Goal: Task Accomplishment & Management: Manage account settings

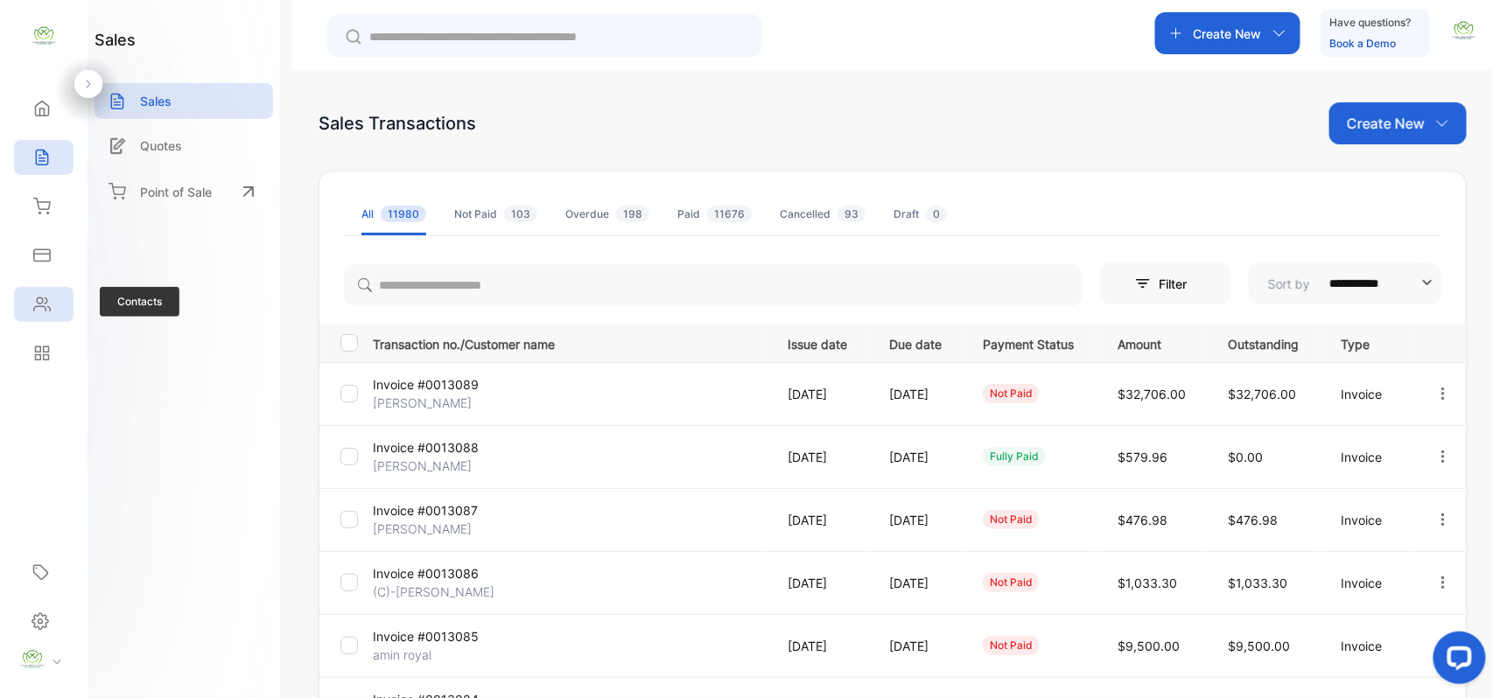
drag, startPoint x: 51, startPoint y: 315, endPoint x: 68, endPoint y: 312, distance: 17.7
click at [53, 315] on div "Contacts" at bounding box center [44, 304] width 60 height 35
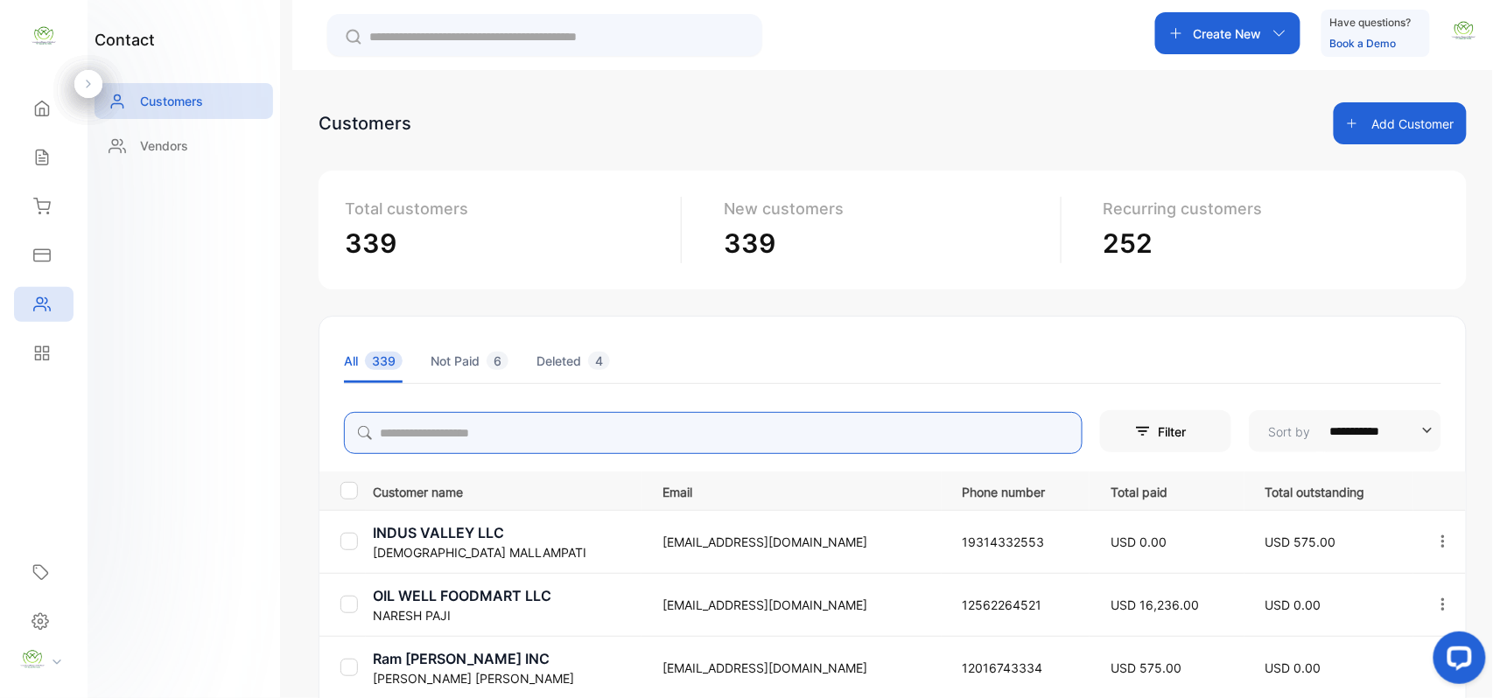
click at [604, 429] on input "search" at bounding box center [713, 433] width 739 height 42
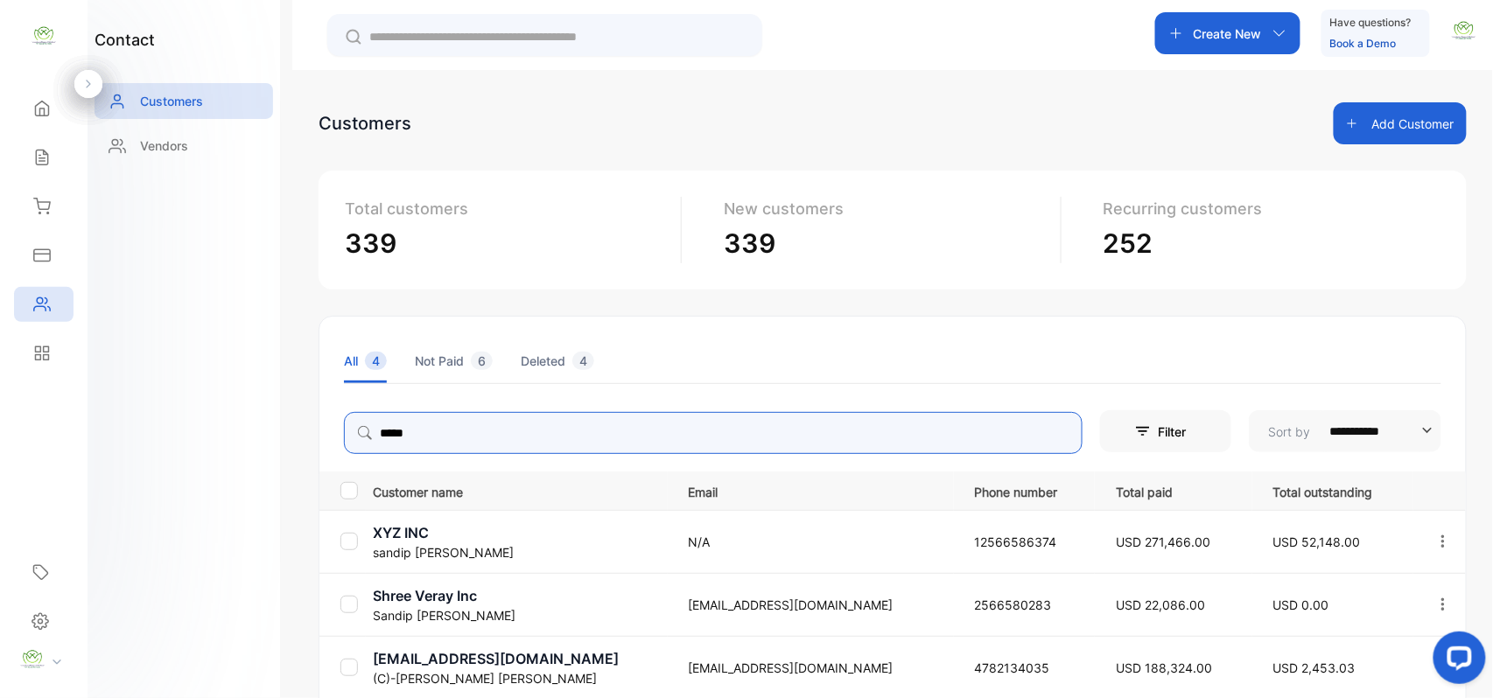
type input "*****"
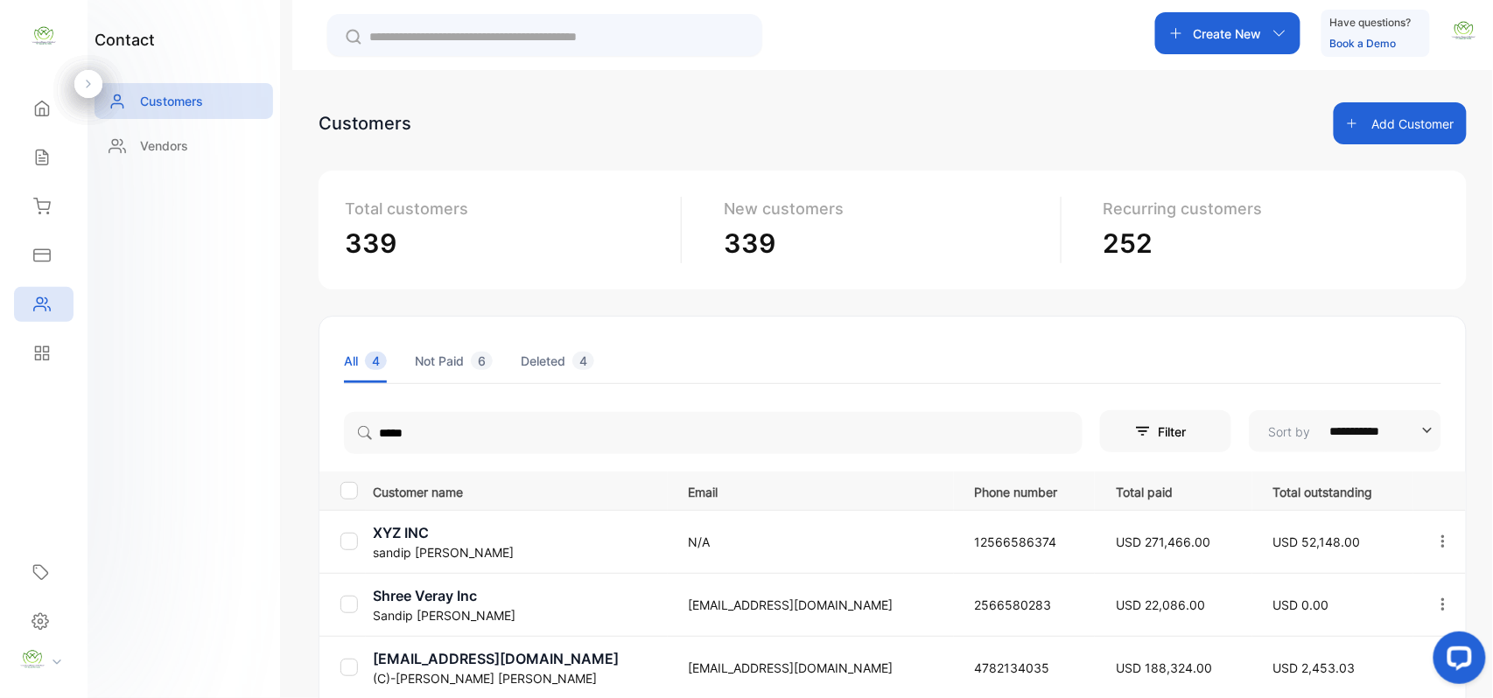
click at [305, 291] on div "**********" at bounding box center [892, 419] width 1201 height 698
click at [431, 534] on p "XYZ INC" at bounding box center [520, 532] width 294 height 21
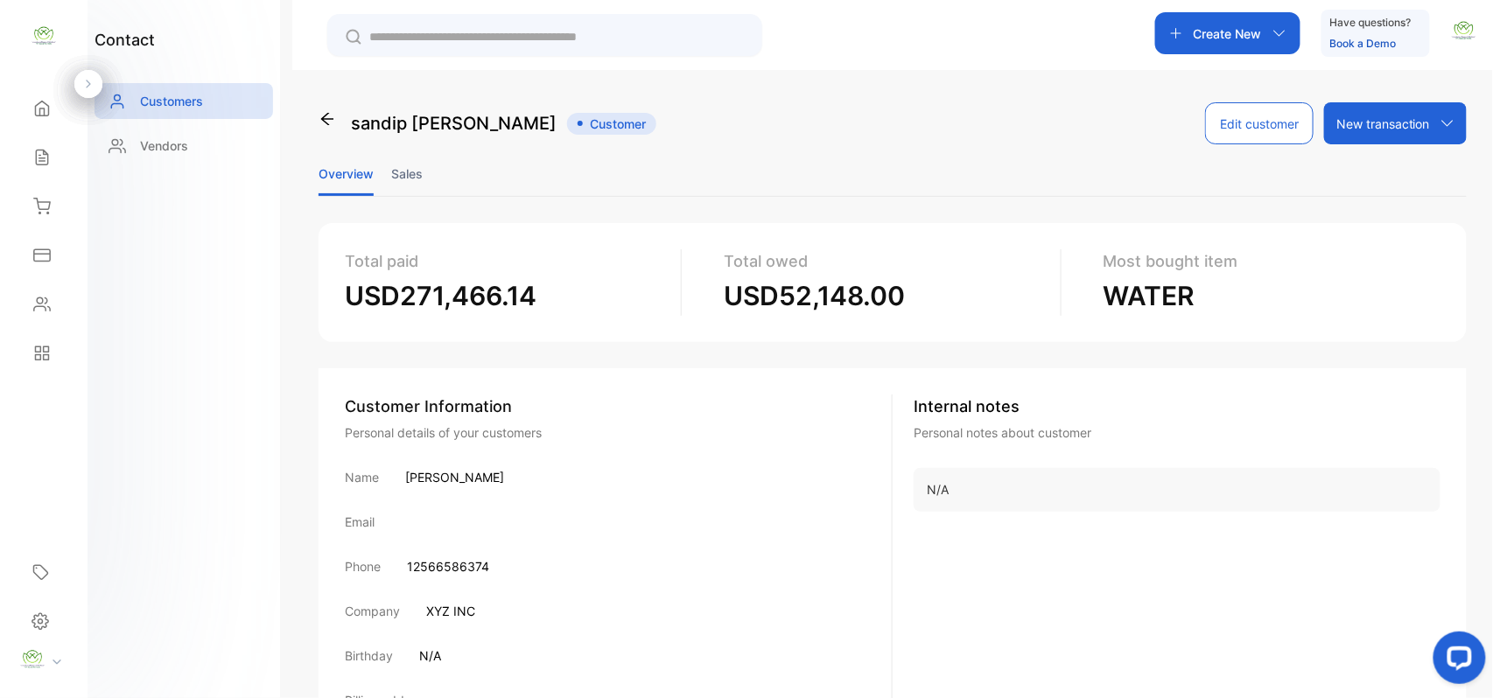
click at [417, 176] on li "Sales" at bounding box center [407, 173] width 32 height 45
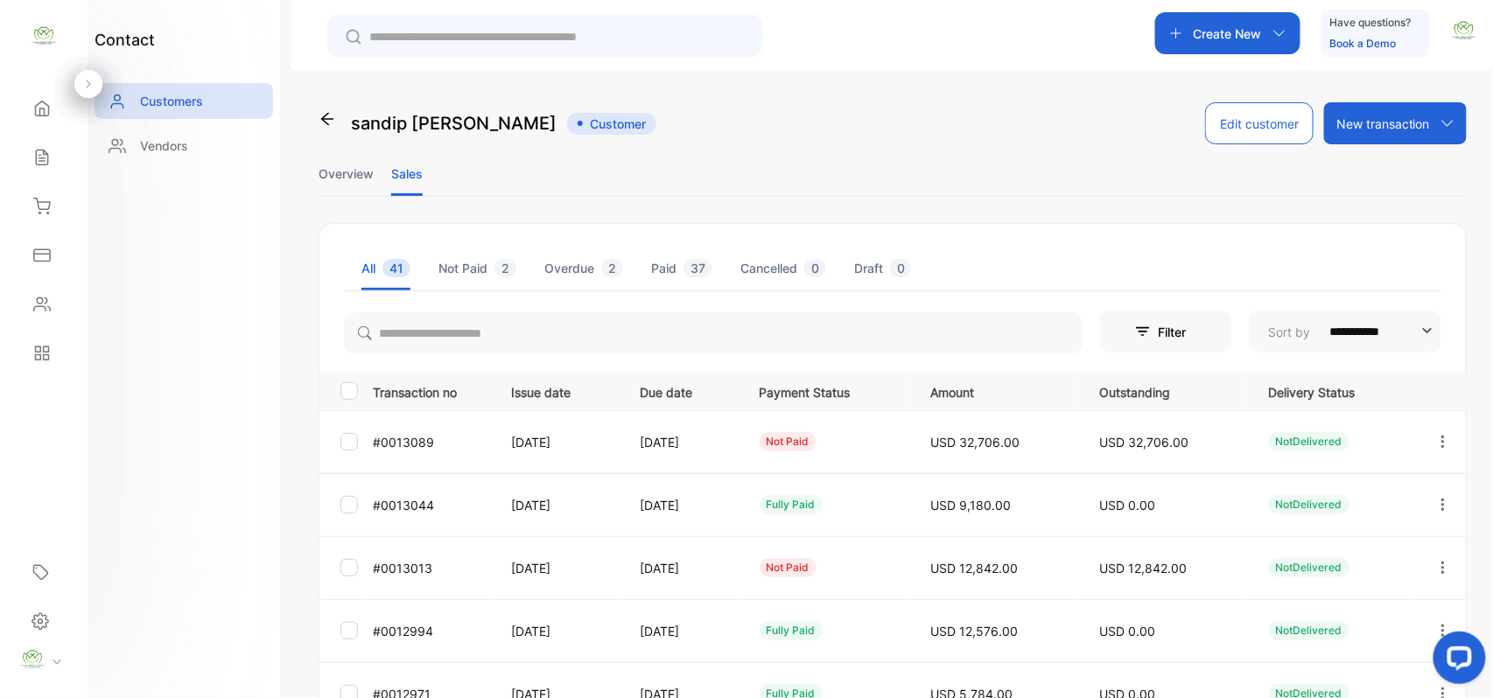
click at [1439, 562] on icon "button" at bounding box center [1443, 568] width 16 height 16
click at [1314, 677] on span "Add payment" at bounding box center [1324, 671] width 89 height 21
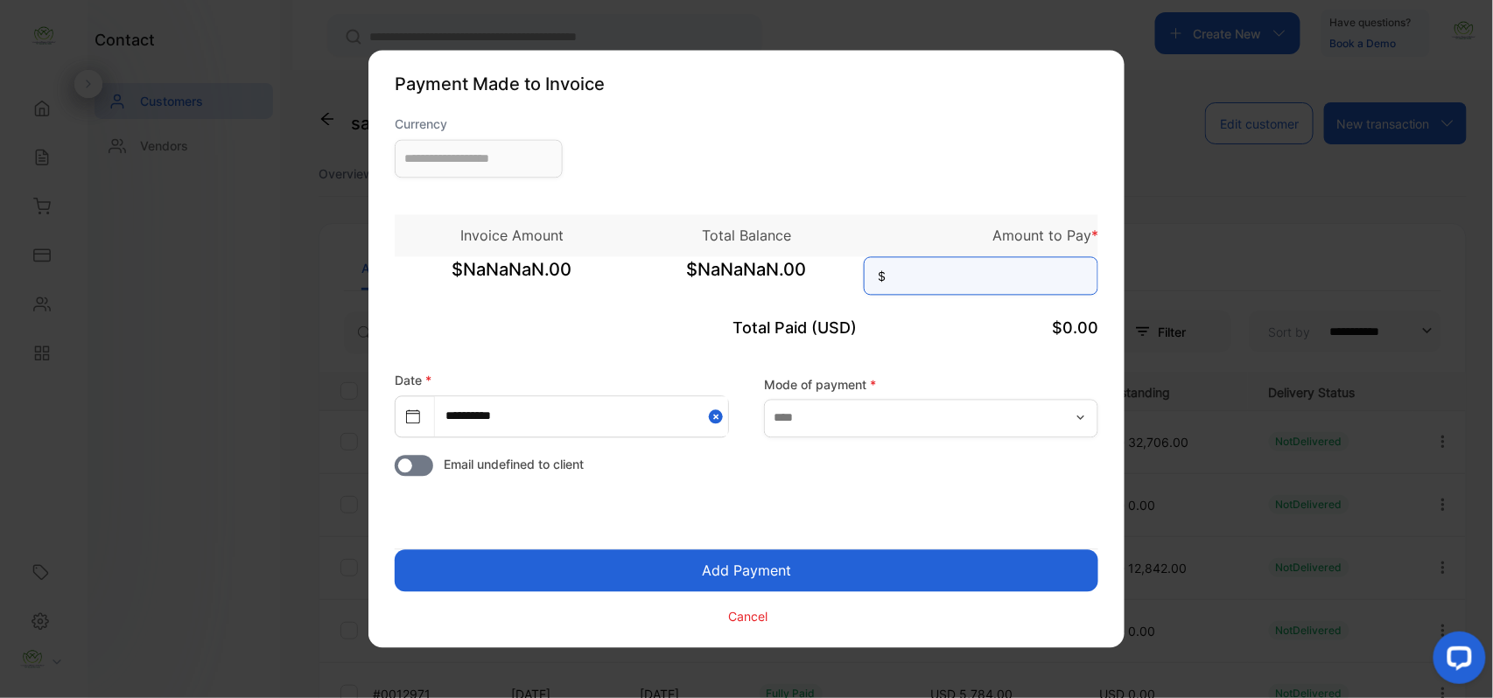
type input "**********"
click at [936, 261] on input at bounding box center [981, 276] width 235 height 39
type input "******"
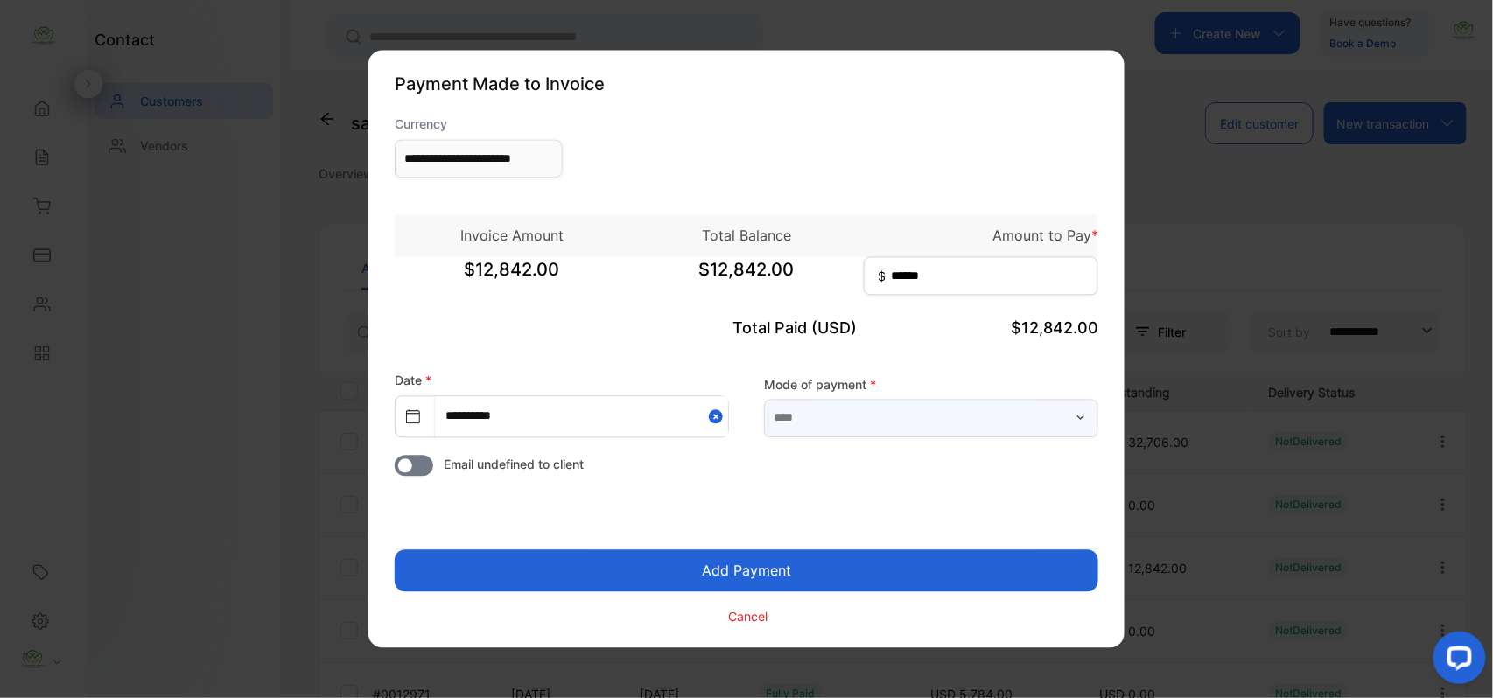
click at [952, 420] on input "text" at bounding box center [931, 418] width 334 height 39
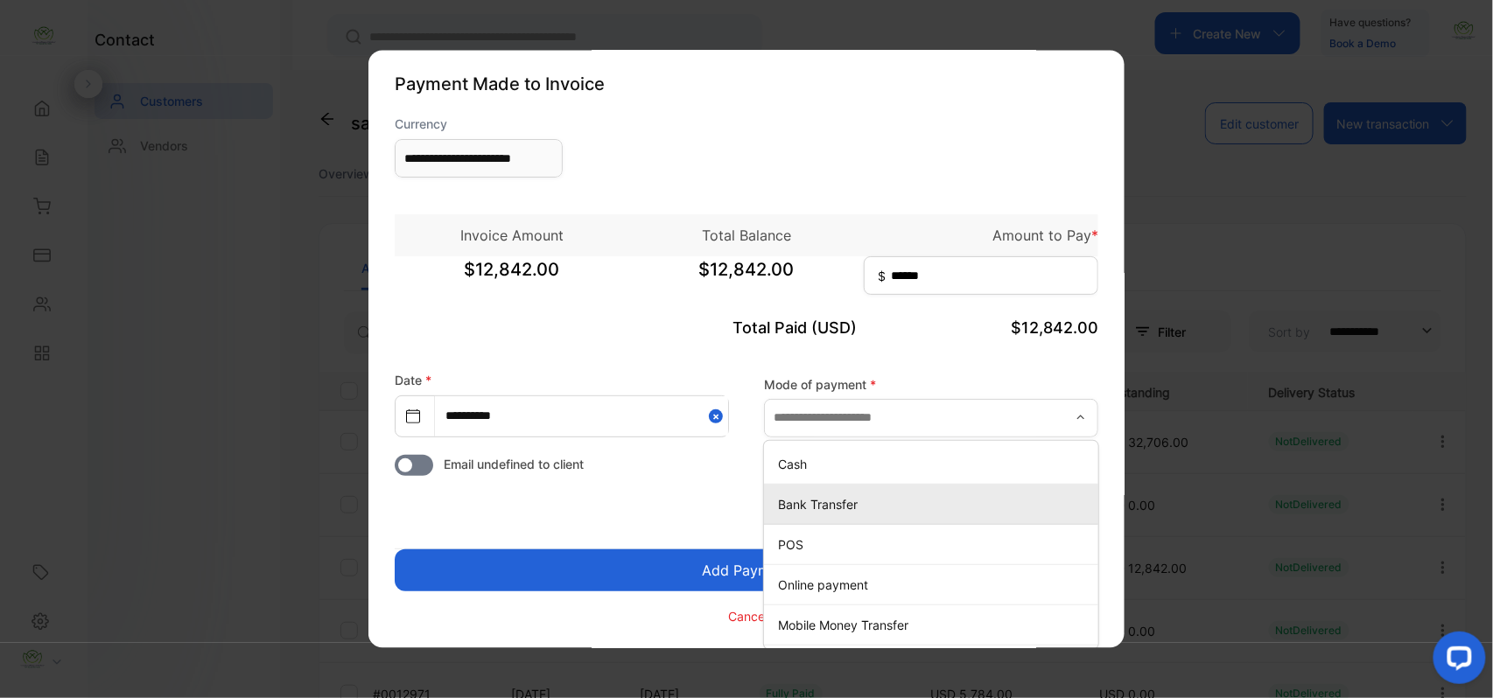
click at [844, 512] on p "Bank Transfer" at bounding box center [934, 504] width 313 height 18
type input "**********"
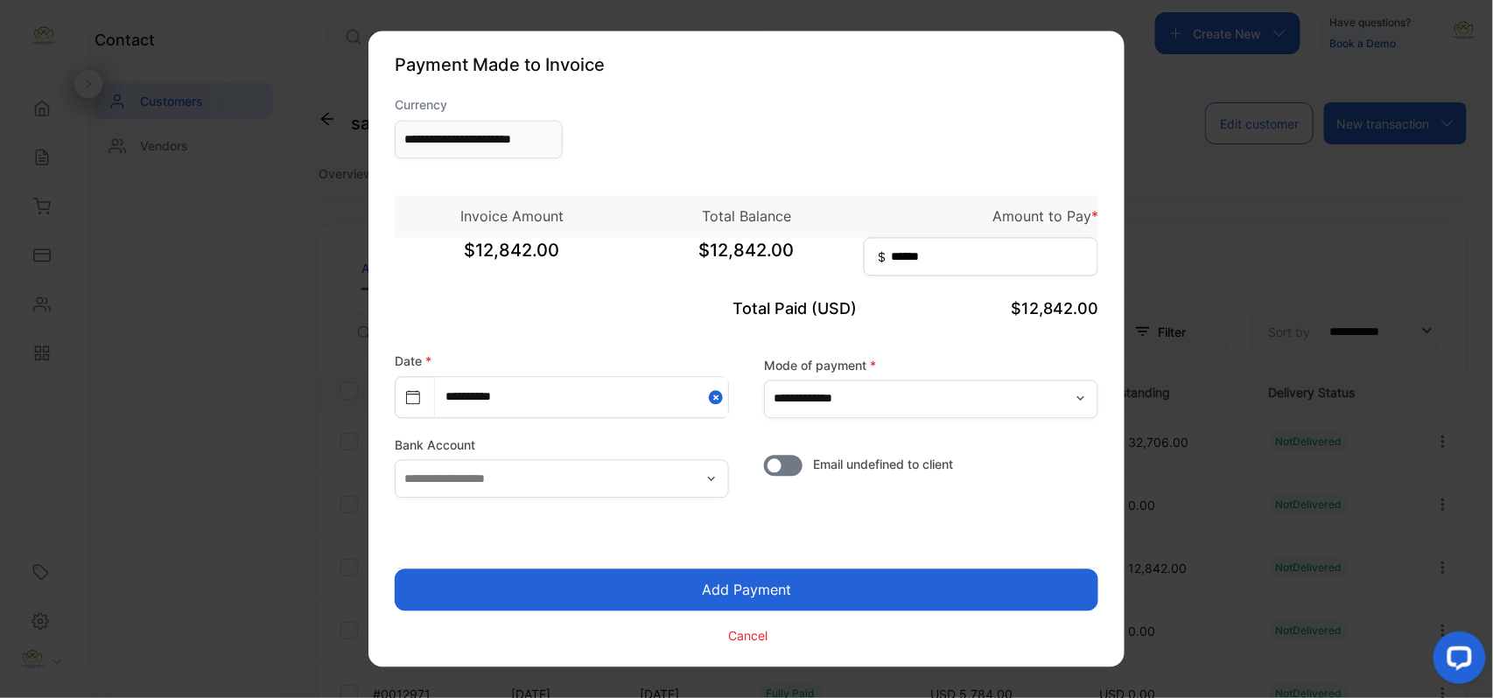
click at [768, 599] on button "Add Payment" at bounding box center [747, 591] width 704 height 42
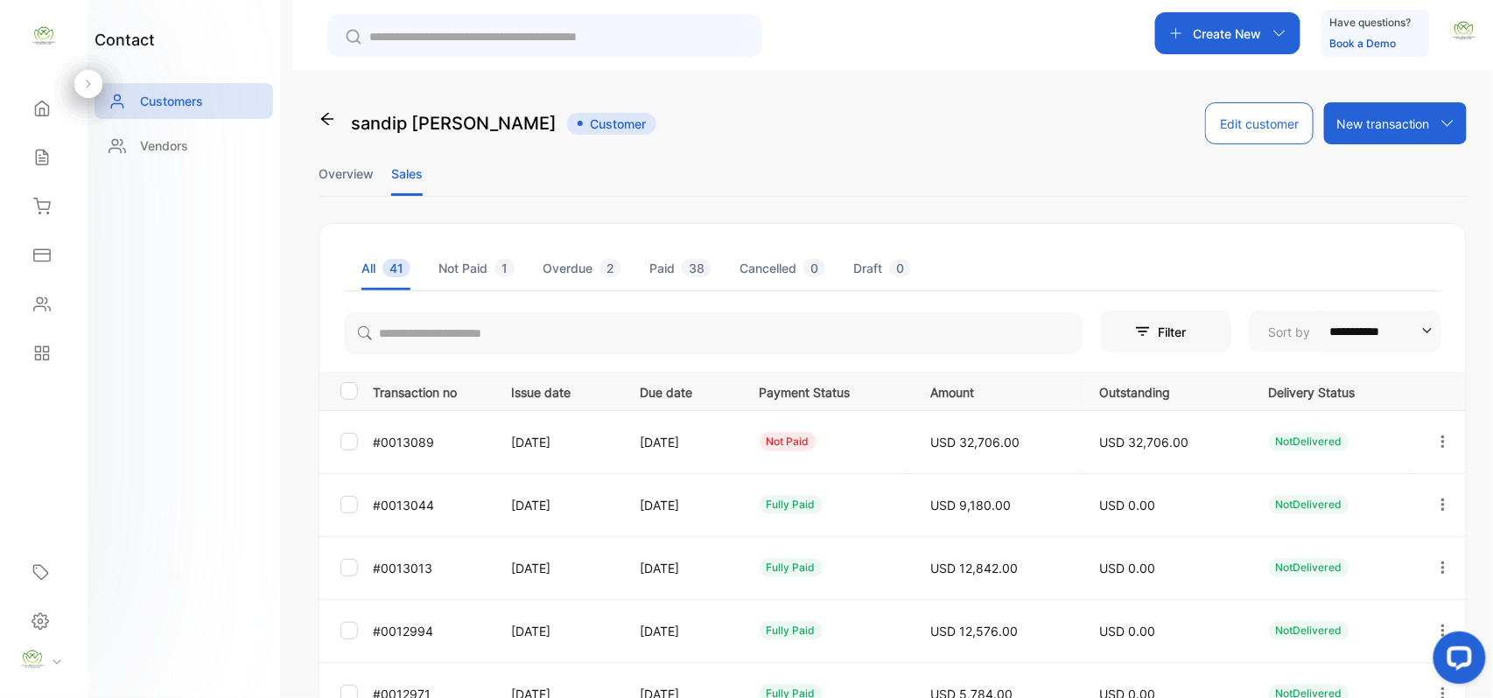
drag, startPoint x: 1345, startPoint y: 478, endPoint x: 1355, endPoint y: 466, distance: 14.9
click at [1345, 474] on td "NotDelivered" at bounding box center [1330, 504] width 165 height 63
click at [1443, 441] on icon "button" at bounding box center [1443, 442] width 16 height 16
click at [1372, 537] on div "Add payment" at bounding box center [1364, 545] width 197 height 35
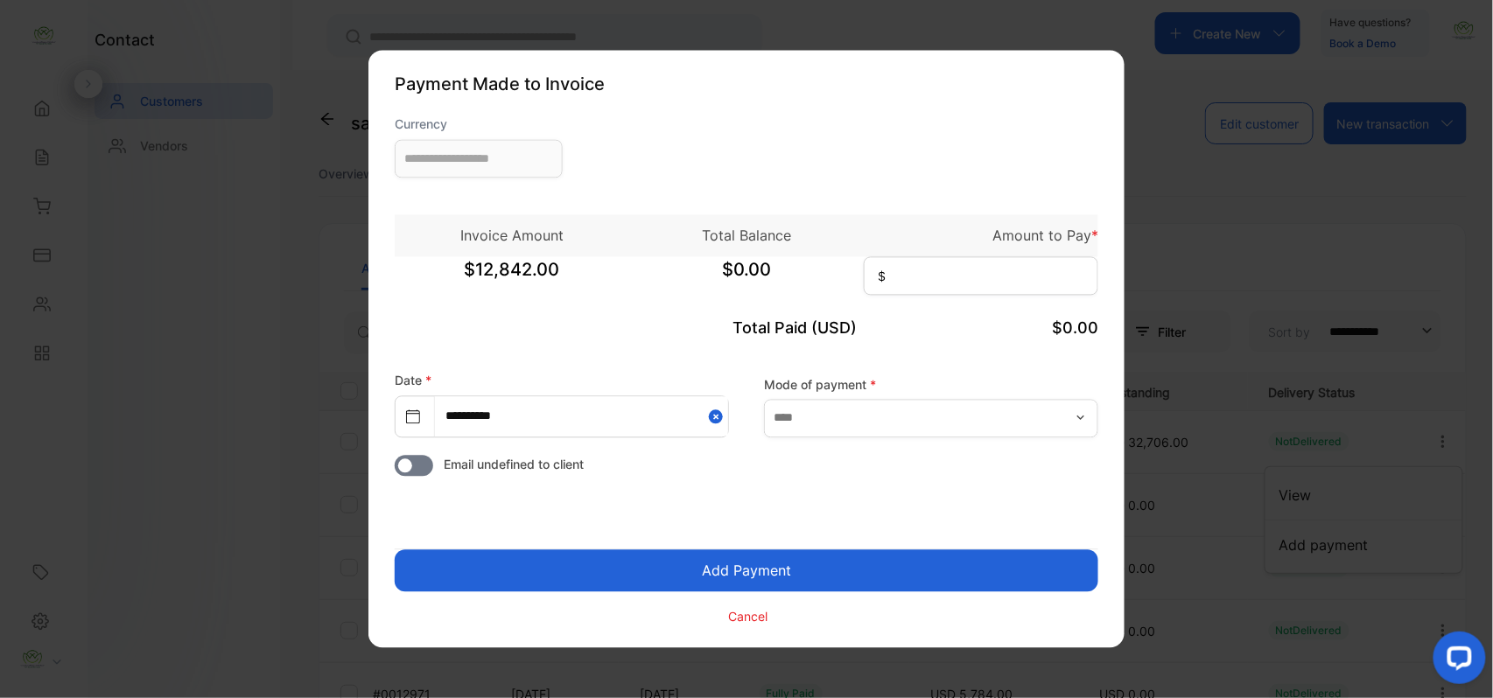
type input "**********"
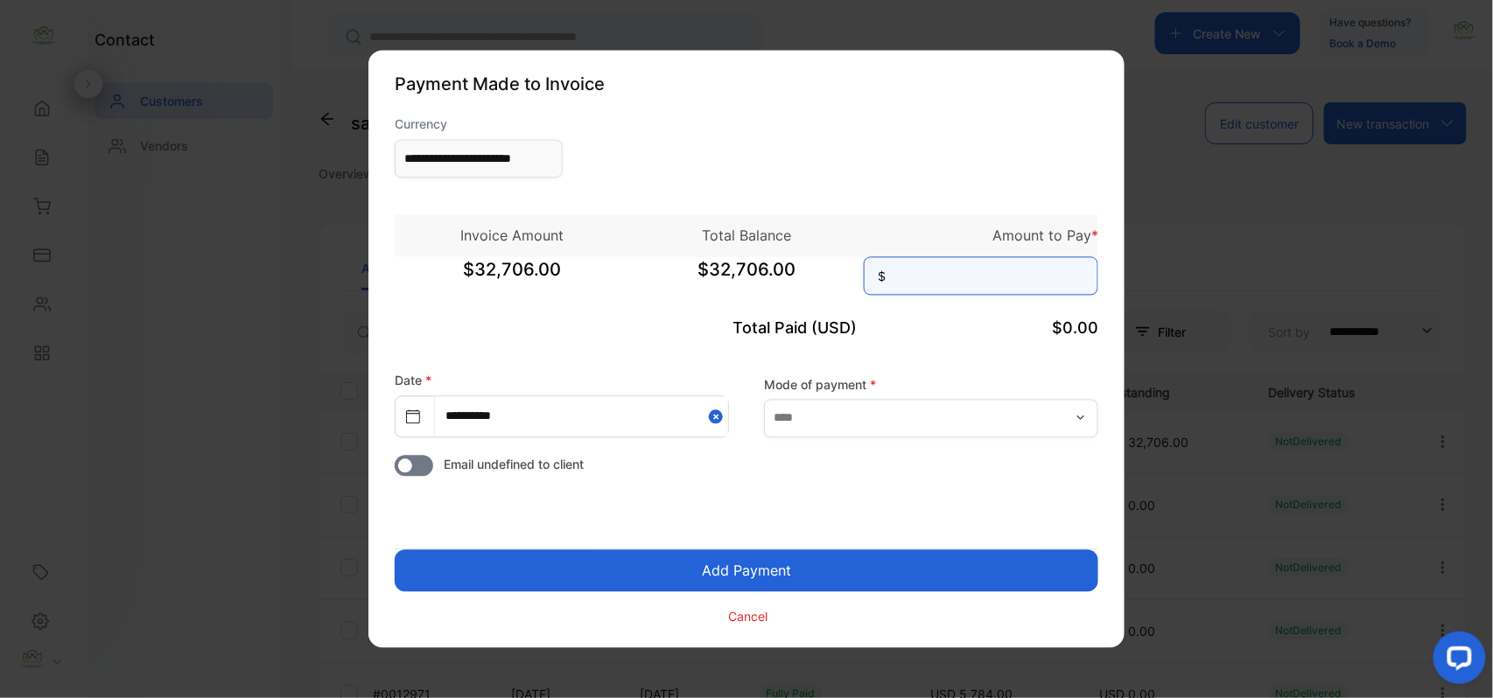
click at [982, 287] on input at bounding box center [981, 276] width 235 height 39
type input "******"
click at [922, 389] on div "Mode of payment *" at bounding box center [931, 406] width 334 height 62
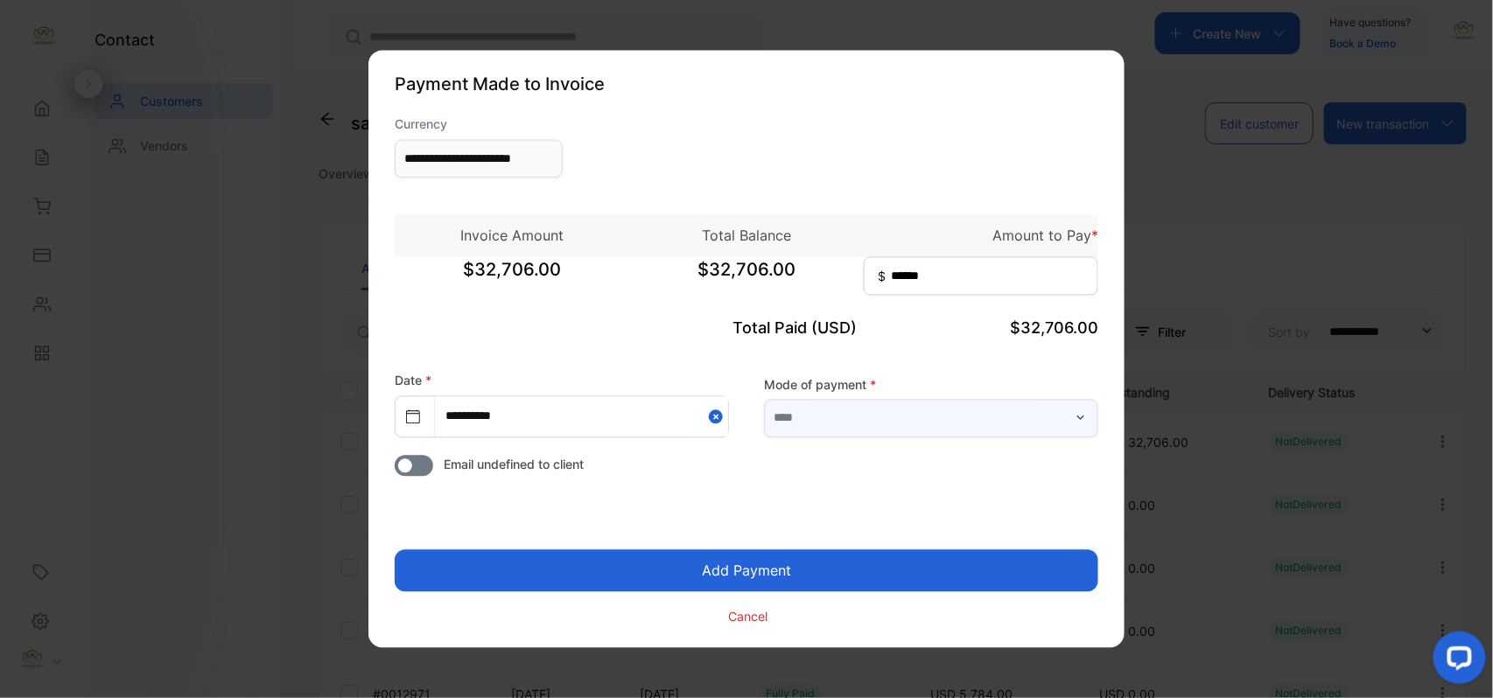
click at [908, 417] on input "text" at bounding box center [931, 418] width 334 height 39
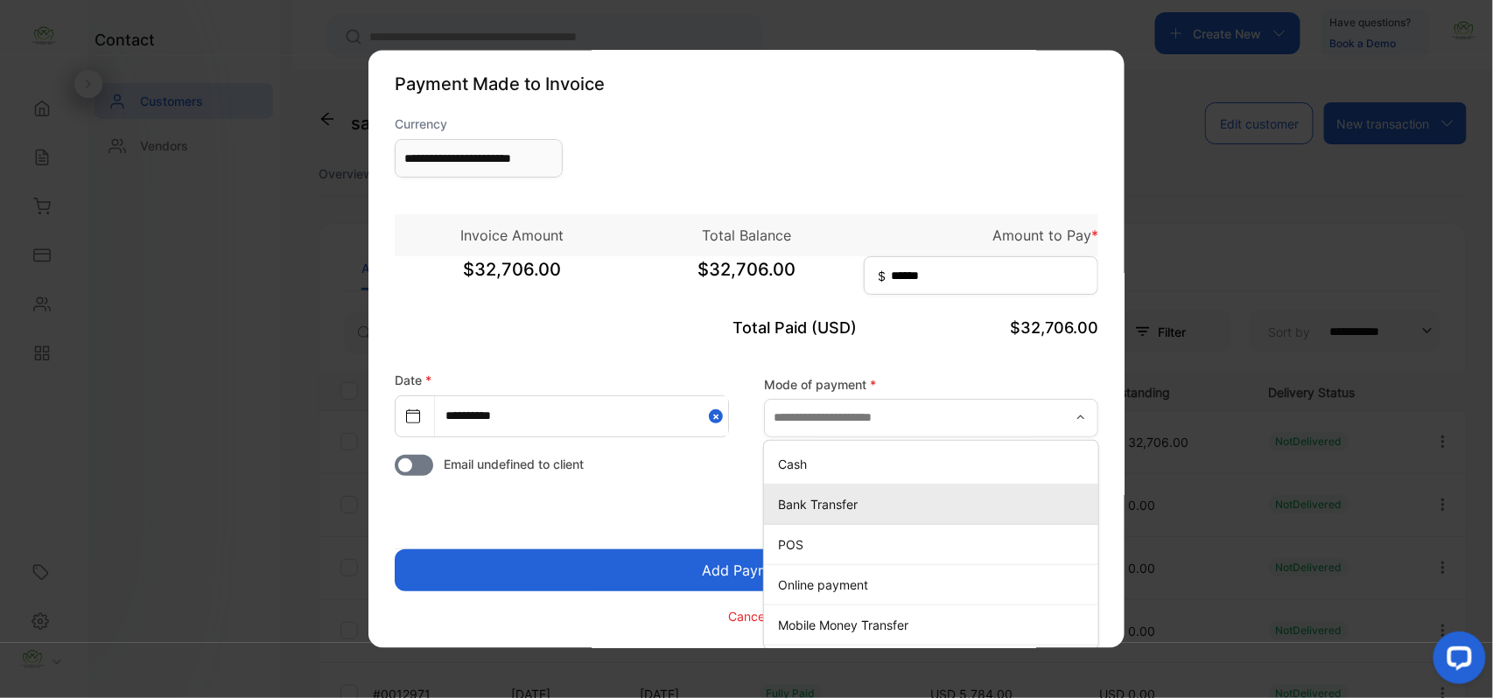
drag, startPoint x: 845, startPoint y: 504, endPoint x: 826, endPoint y: 512, distance: 20.0
click at [845, 504] on p "Bank Transfer" at bounding box center [934, 504] width 313 height 18
type input "**********"
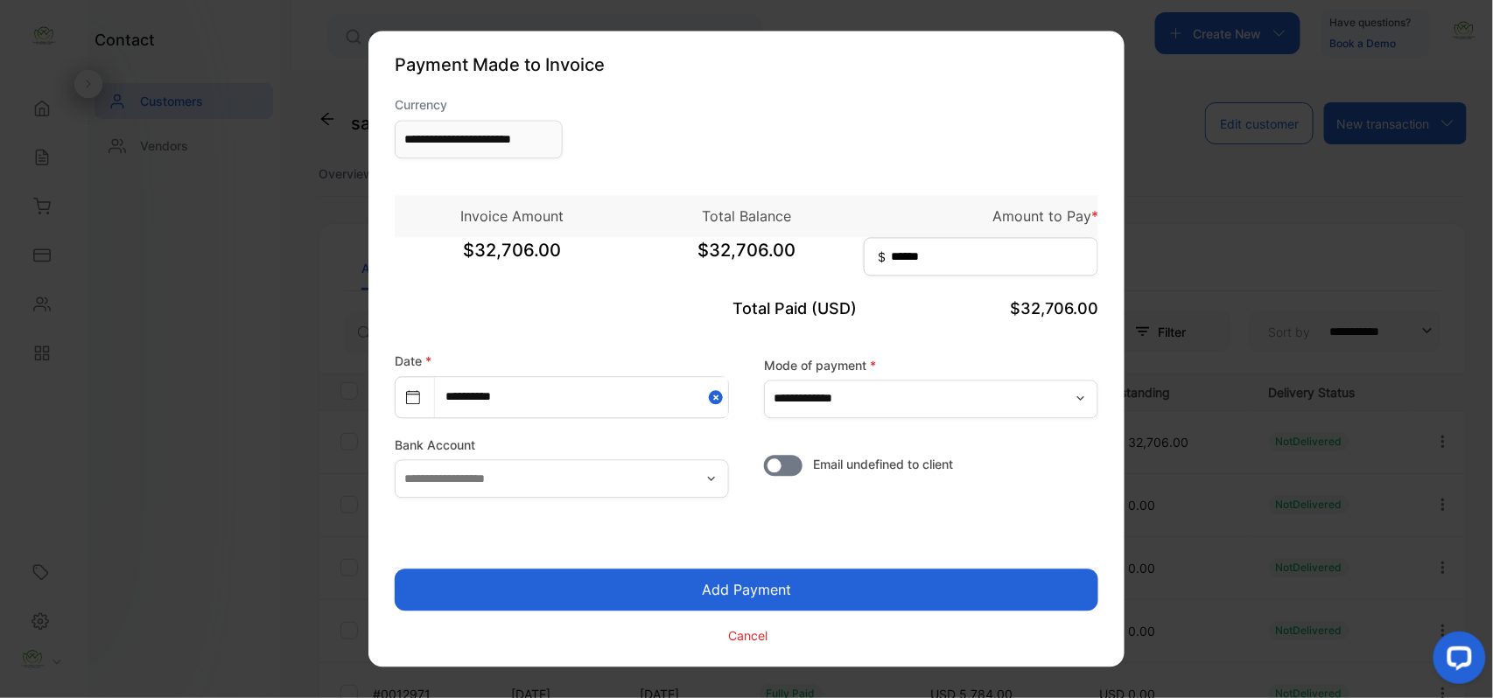
click at [719, 595] on button "Add Payment" at bounding box center [747, 591] width 704 height 42
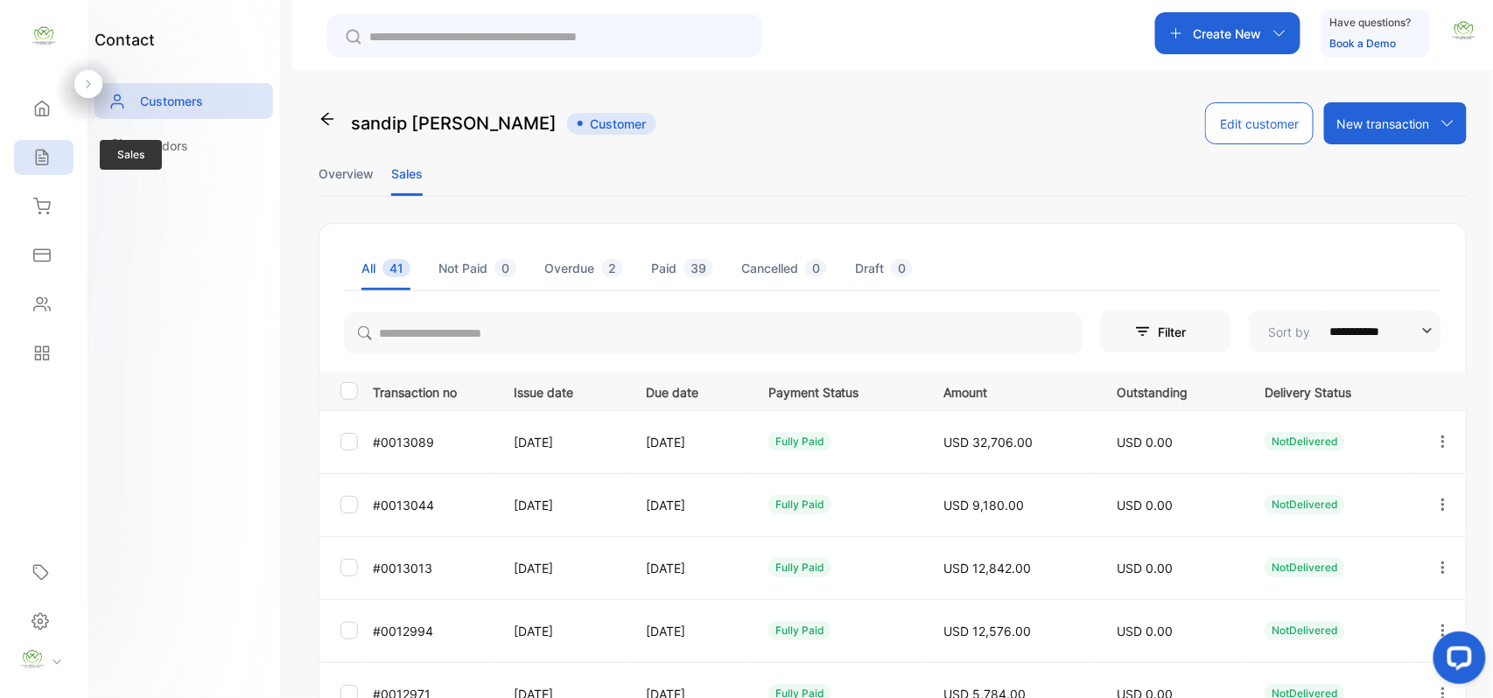
click at [42, 155] on icon at bounding box center [42, 158] width 18 height 18
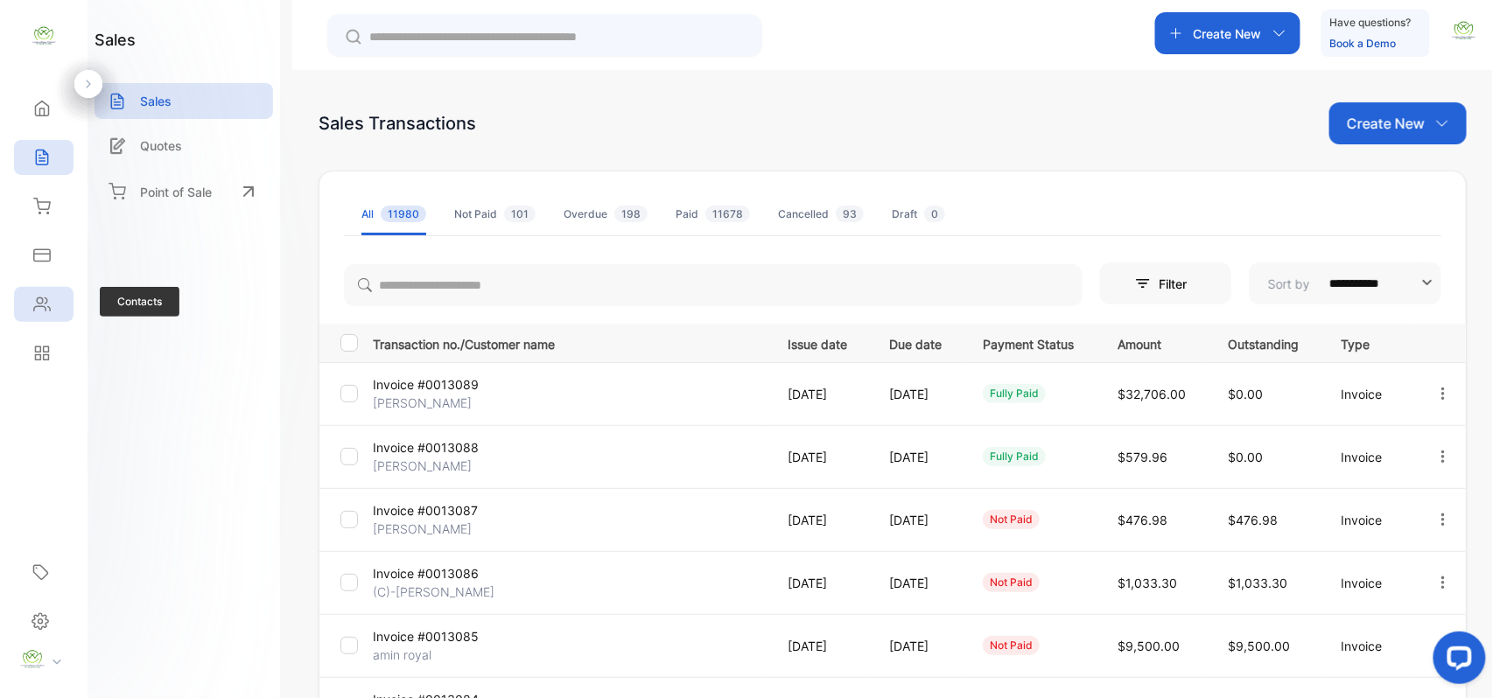
drag, startPoint x: 37, startPoint y: 298, endPoint x: 46, endPoint y: 296, distance: 10.0
click at [44, 296] on icon at bounding box center [42, 305] width 18 height 18
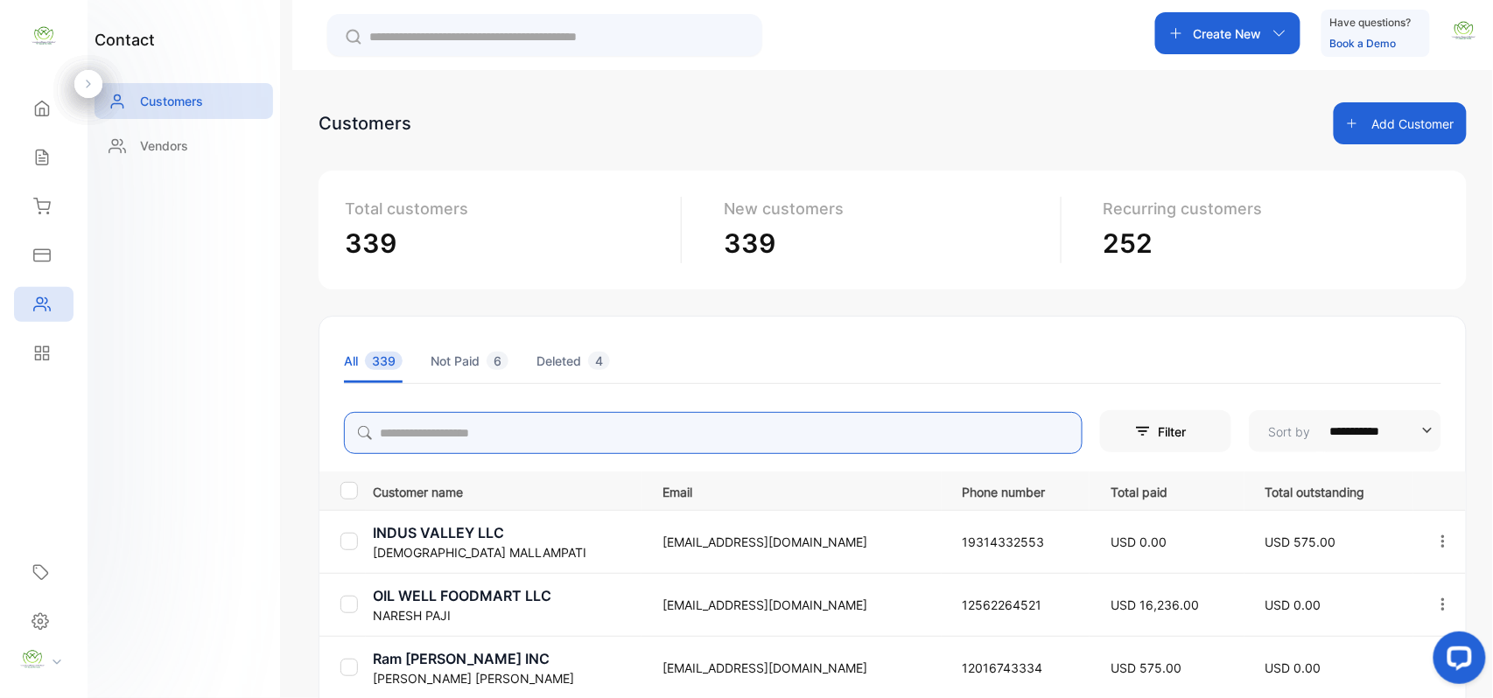
click at [478, 427] on input "search" at bounding box center [713, 433] width 739 height 42
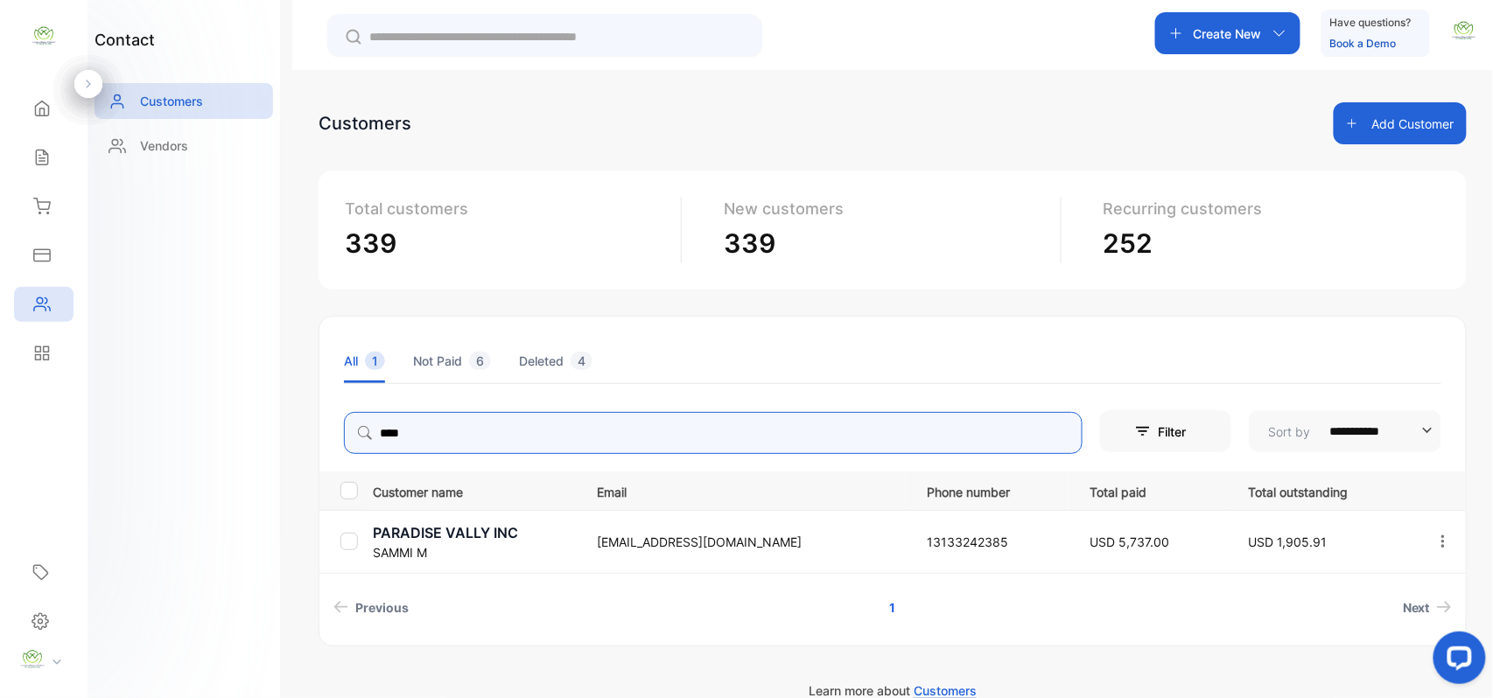
type input "****"
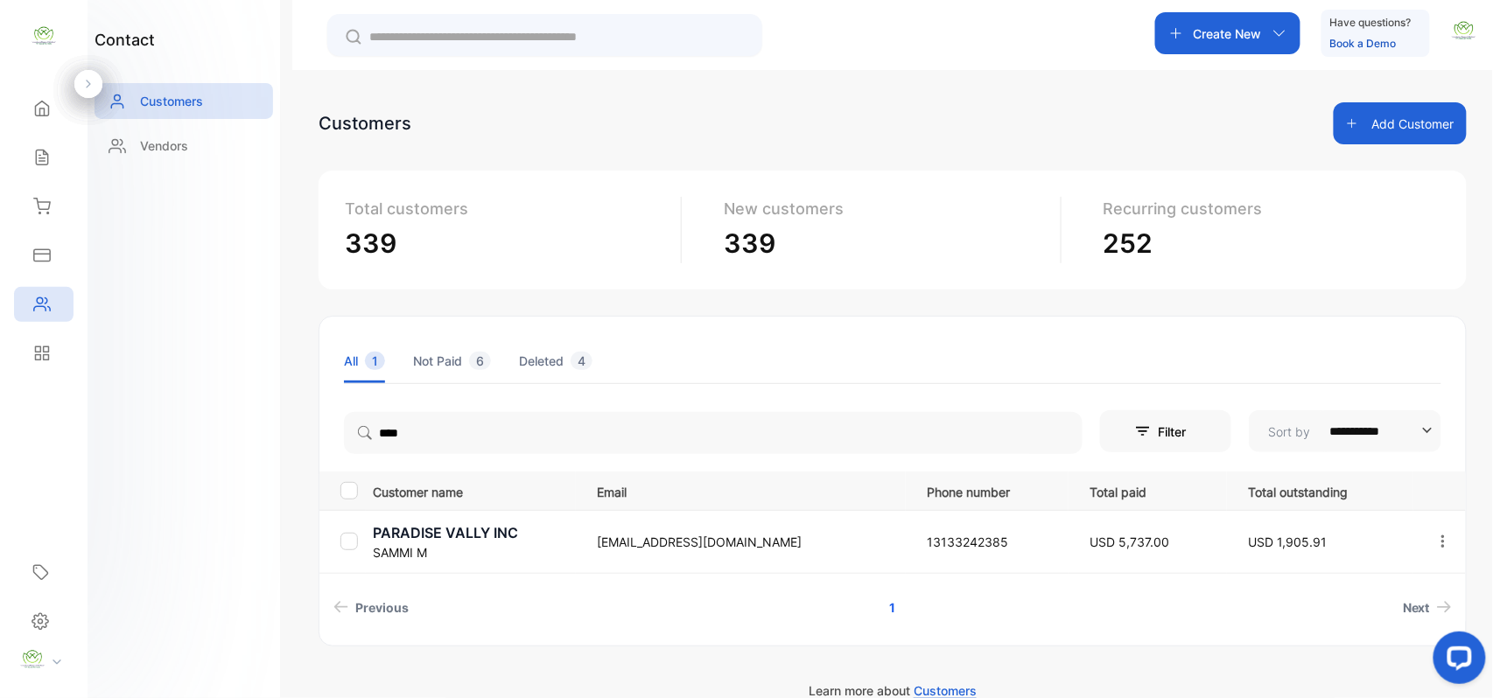
drag, startPoint x: 179, startPoint y: 469, endPoint x: 260, endPoint y: 522, distance: 96.6
click at [193, 481] on div "contact Customers Vendors" at bounding box center [184, 349] width 193 height 698
click at [376, 546] on p "SAMMI M" at bounding box center [474, 553] width 202 height 18
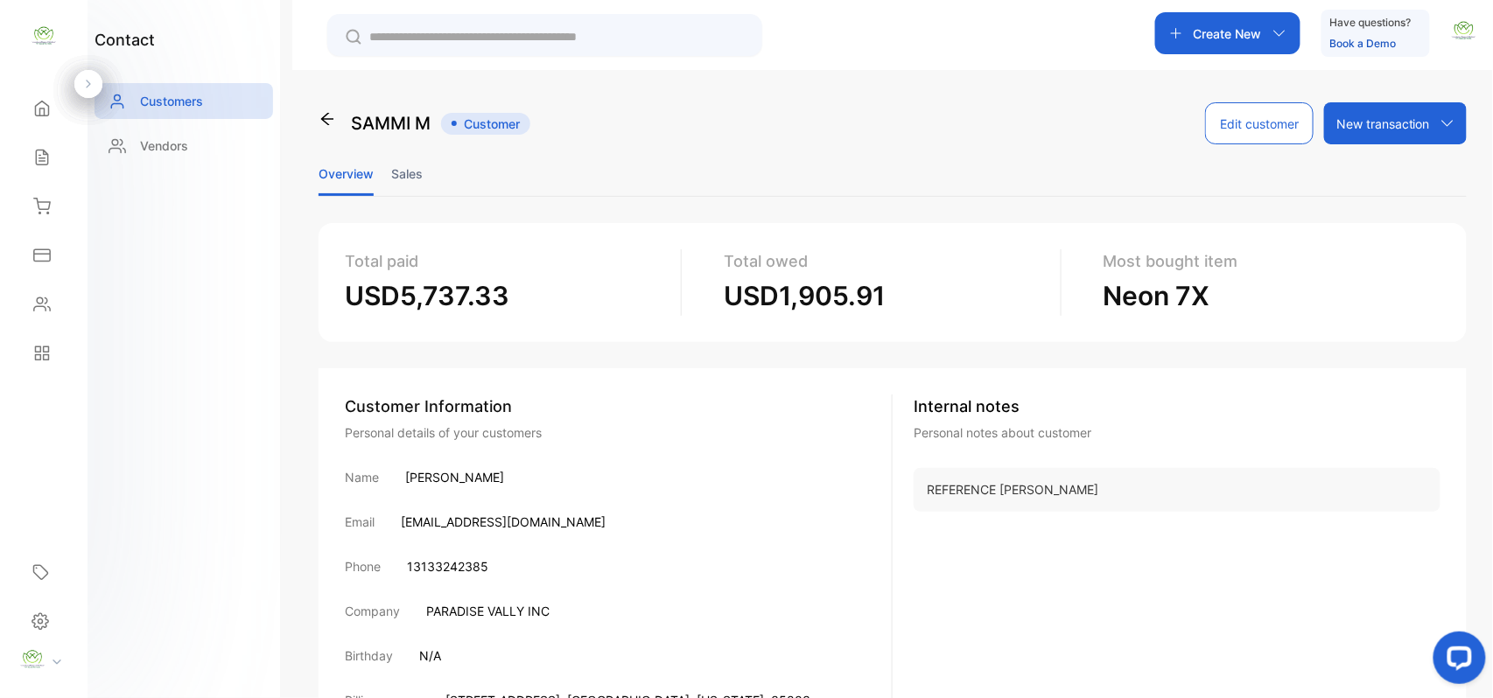
drag, startPoint x: 408, startPoint y: 173, endPoint x: 435, endPoint y: 193, distance: 33.3
click at [410, 176] on li "Sales" at bounding box center [407, 173] width 32 height 45
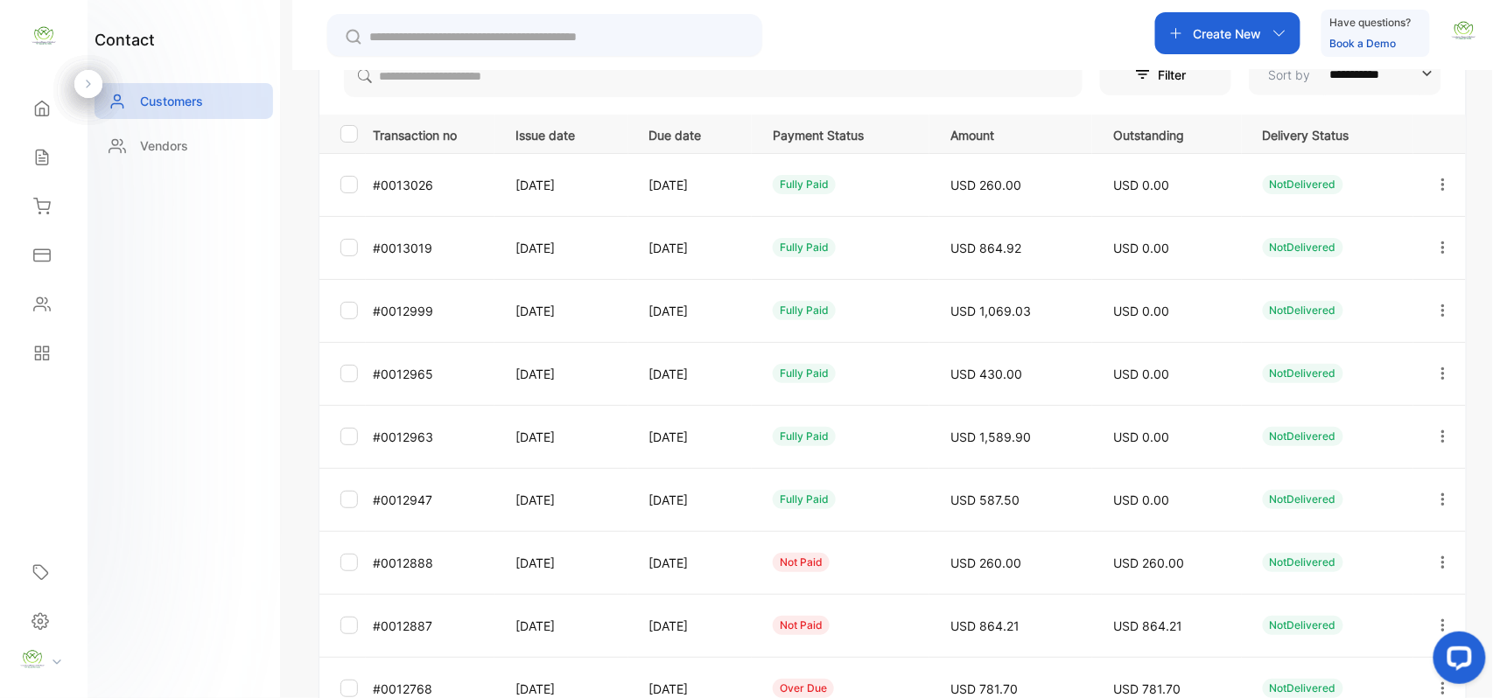
scroll to position [434, 0]
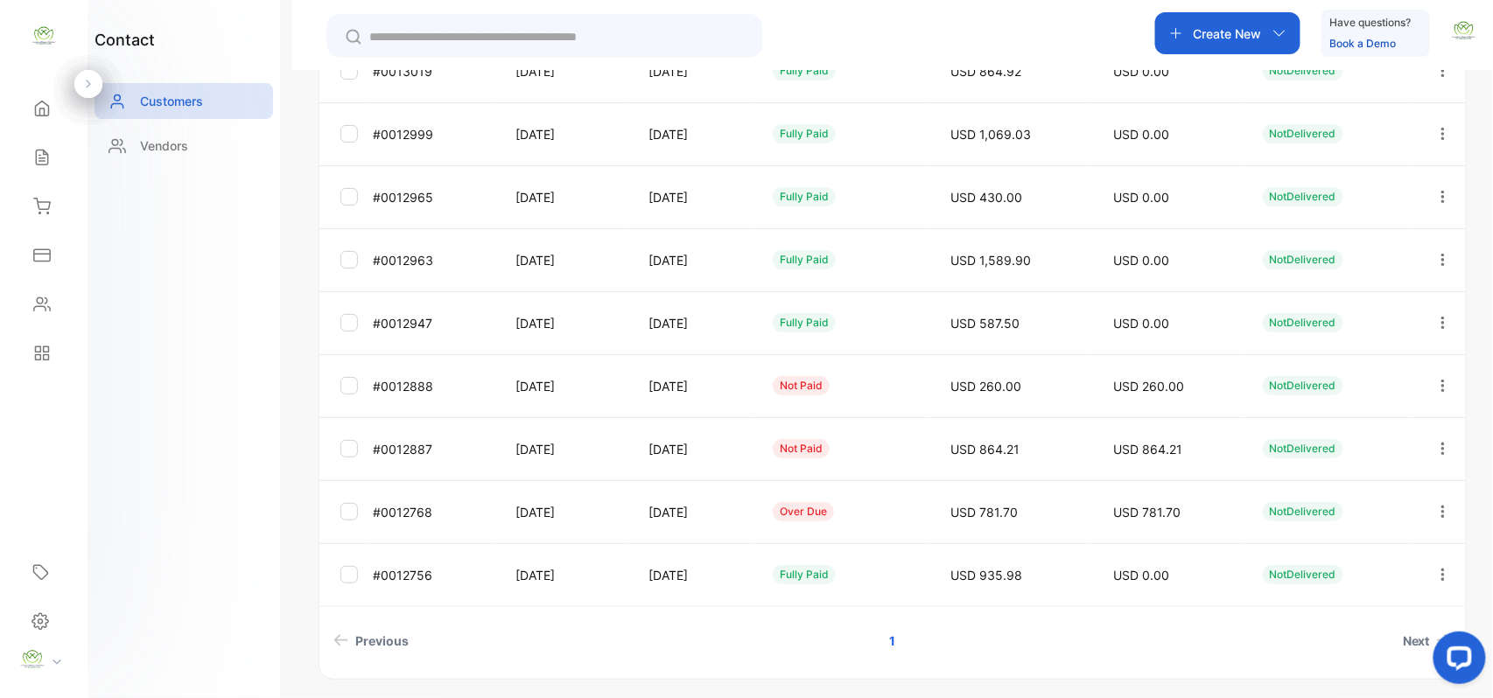
click at [1441, 252] on icon "button" at bounding box center [1443, 260] width 16 height 16
click at [1350, 303] on div "View" at bounding box center [1364, 313] width 197 height 35
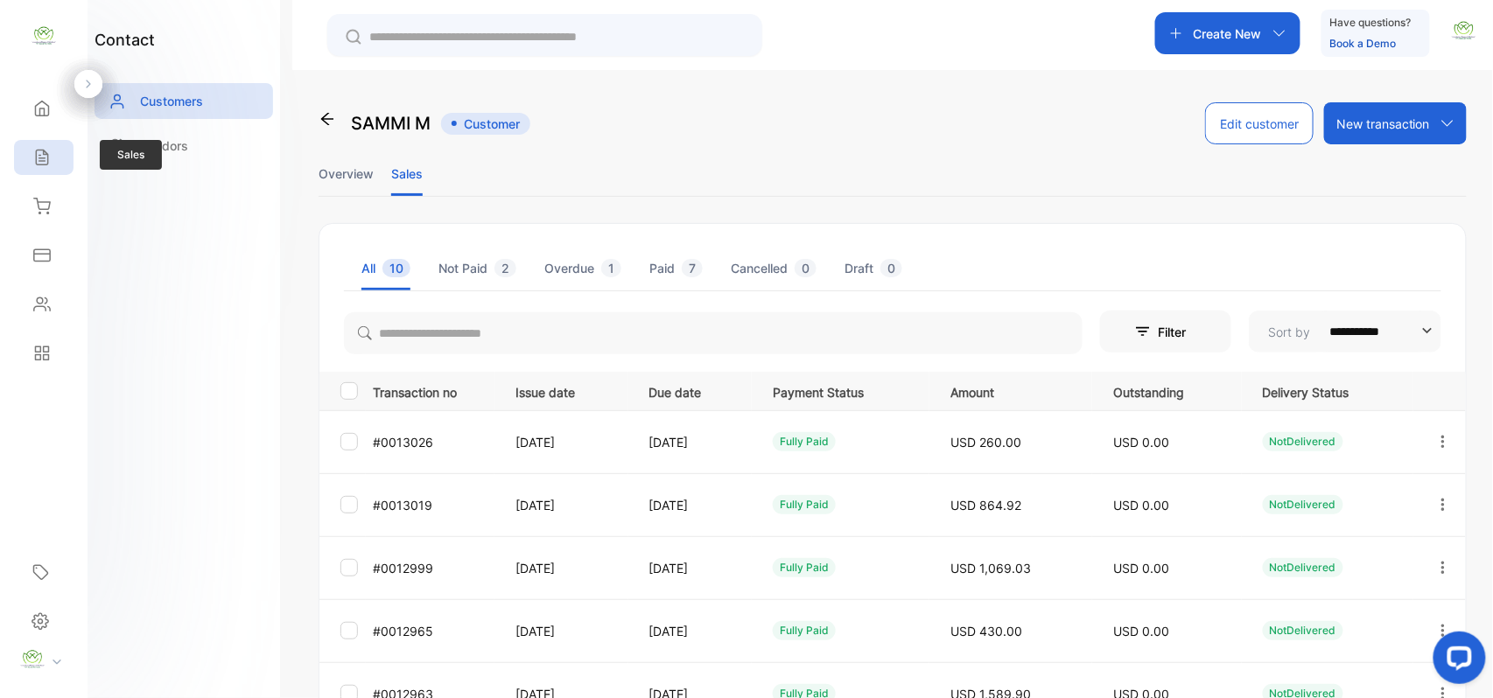
click at [44, 156] on icon at bounding box center [42, 158] width 18 height 18
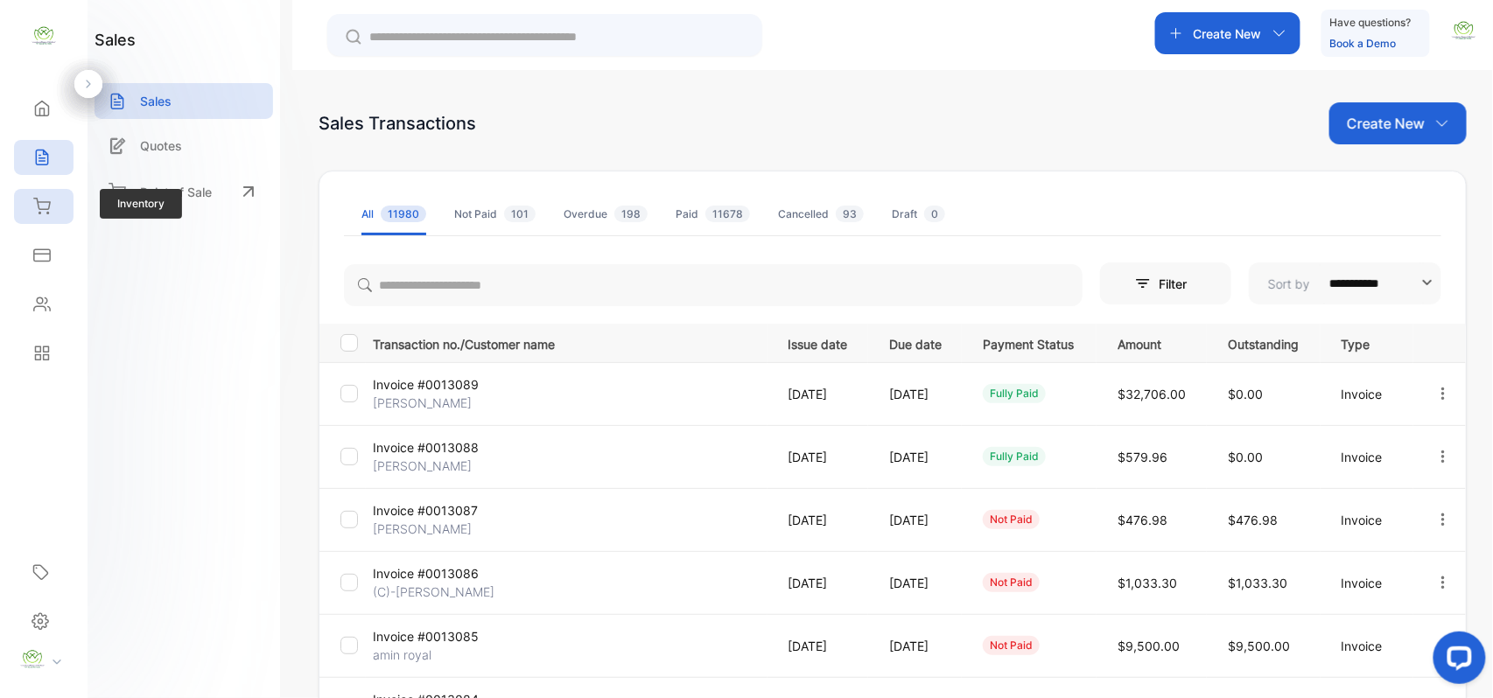
click at [65, 201] on div "Inventory" at bounding box center [44, 206] width 60 height 35
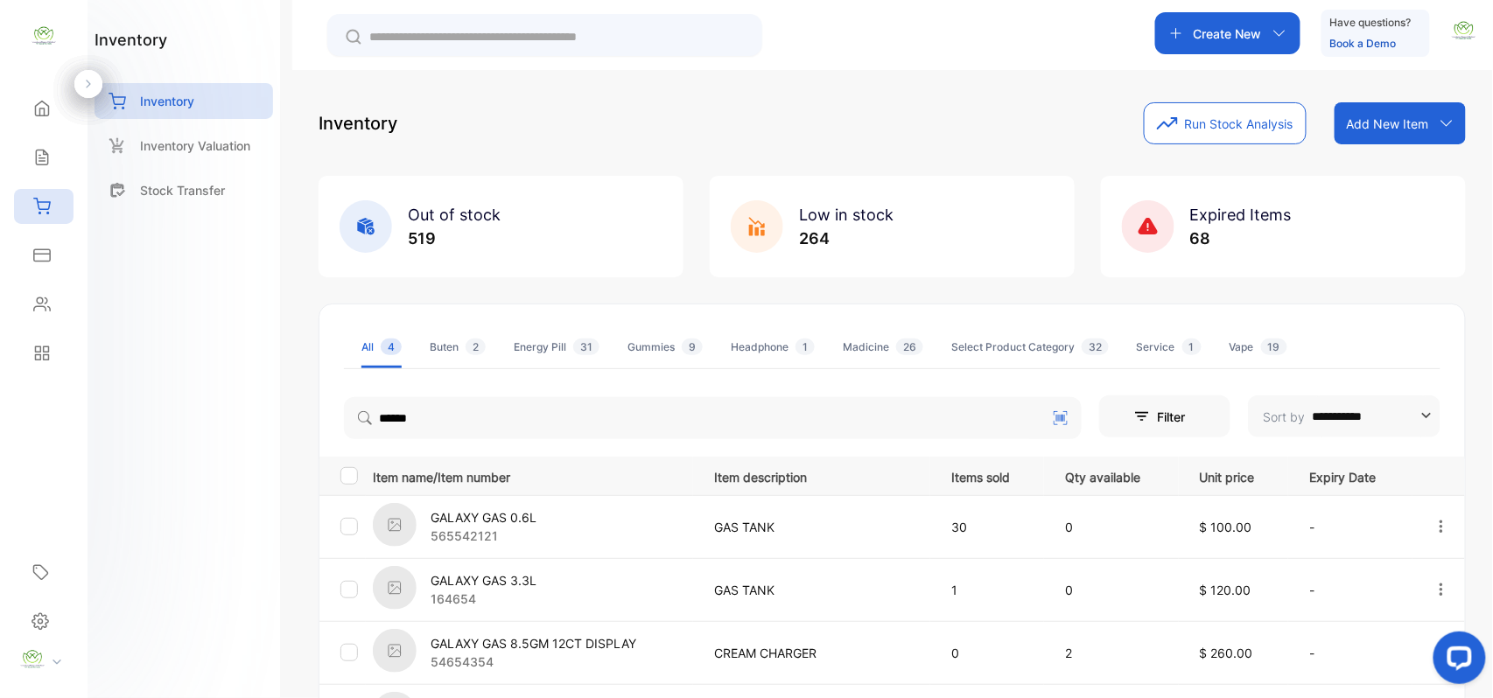
scroll to position [197, 0]
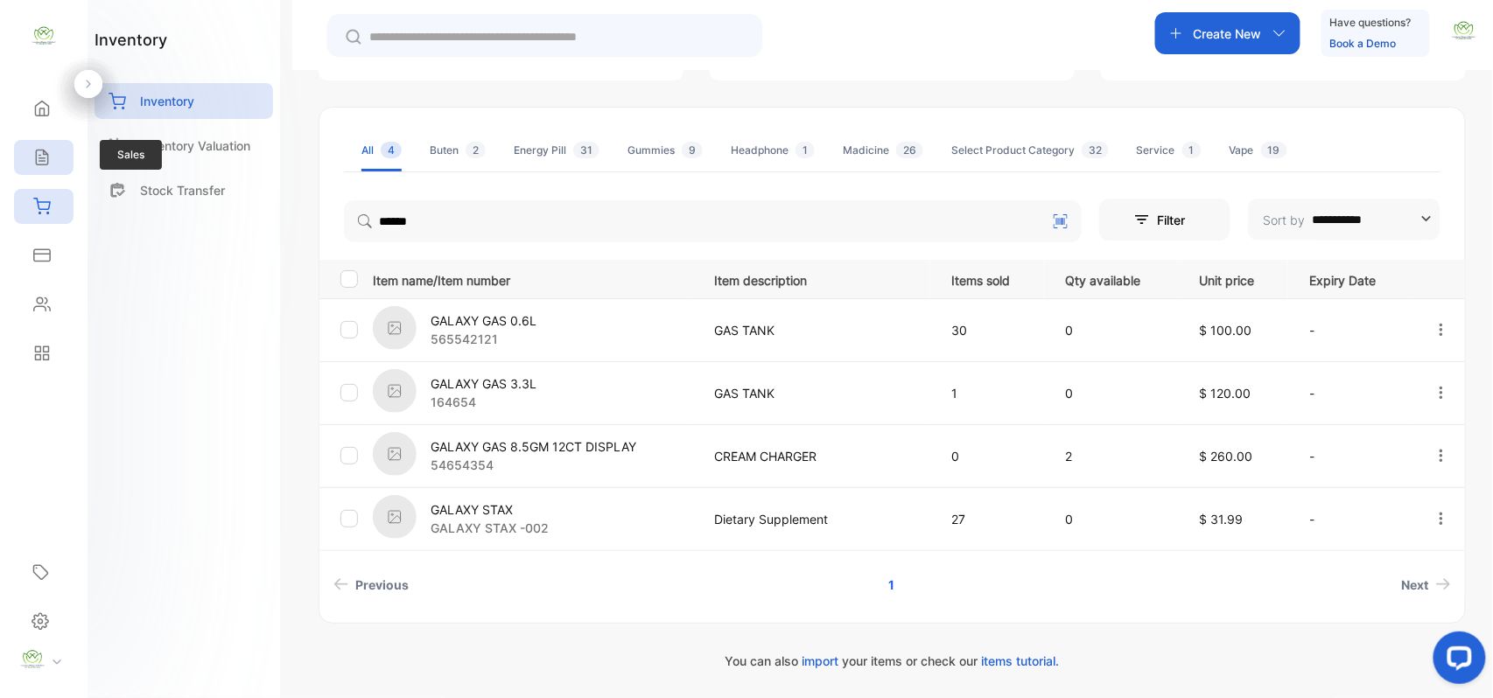
click at [49, 141] on div "Sales" at bounding box center [44, 157] width 60 height 35
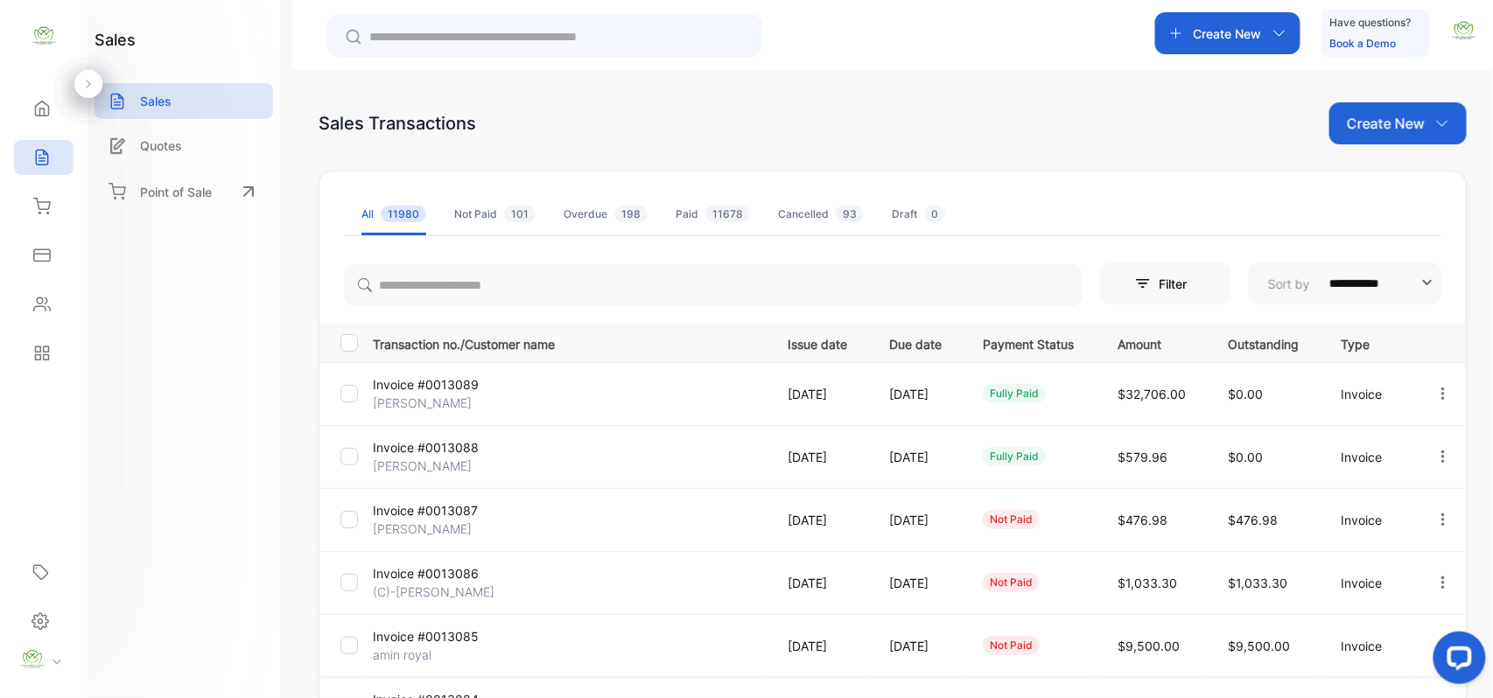
click at [1387, 121] on p "Create New" at bounding box center [1386, 123] width 78 height 21
click at [1370, 191] on div "Invoice" at bounding box center [1404, 181] width 123 height 35
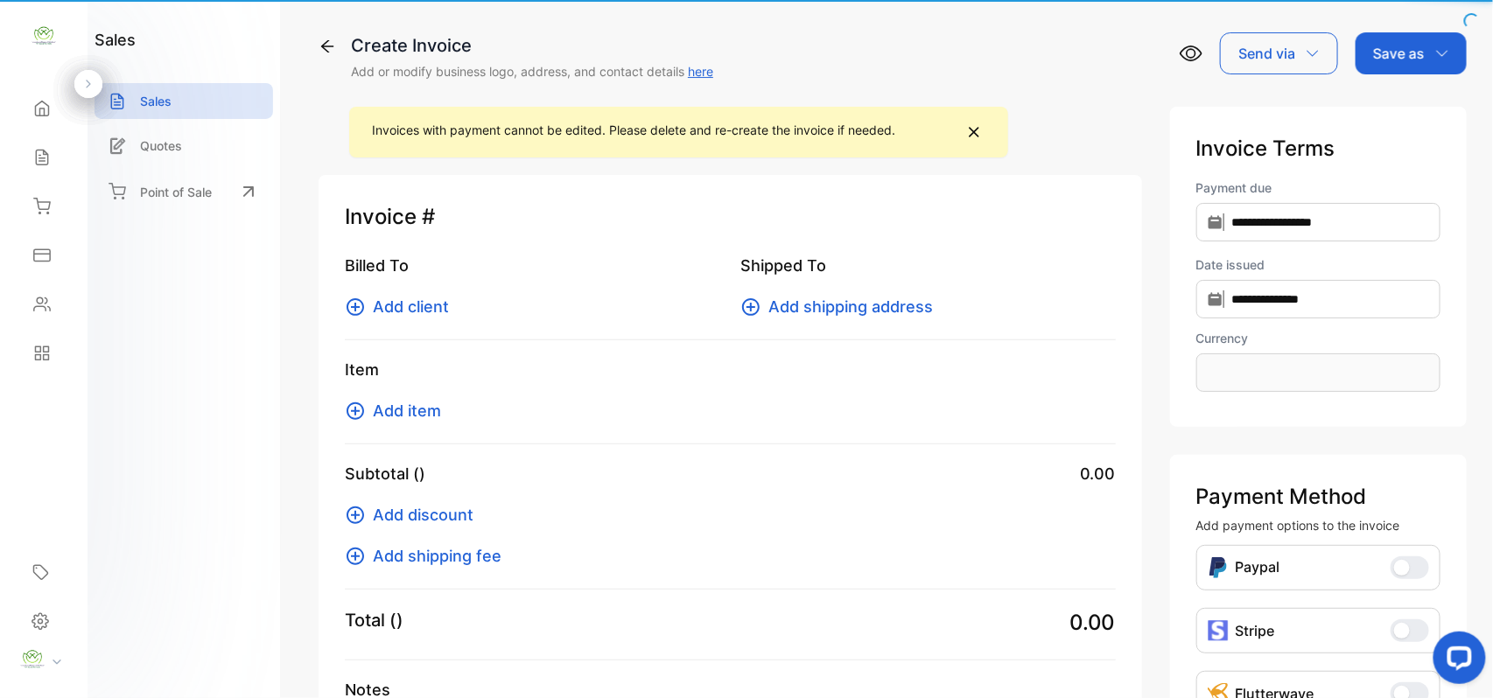
type input "**********"
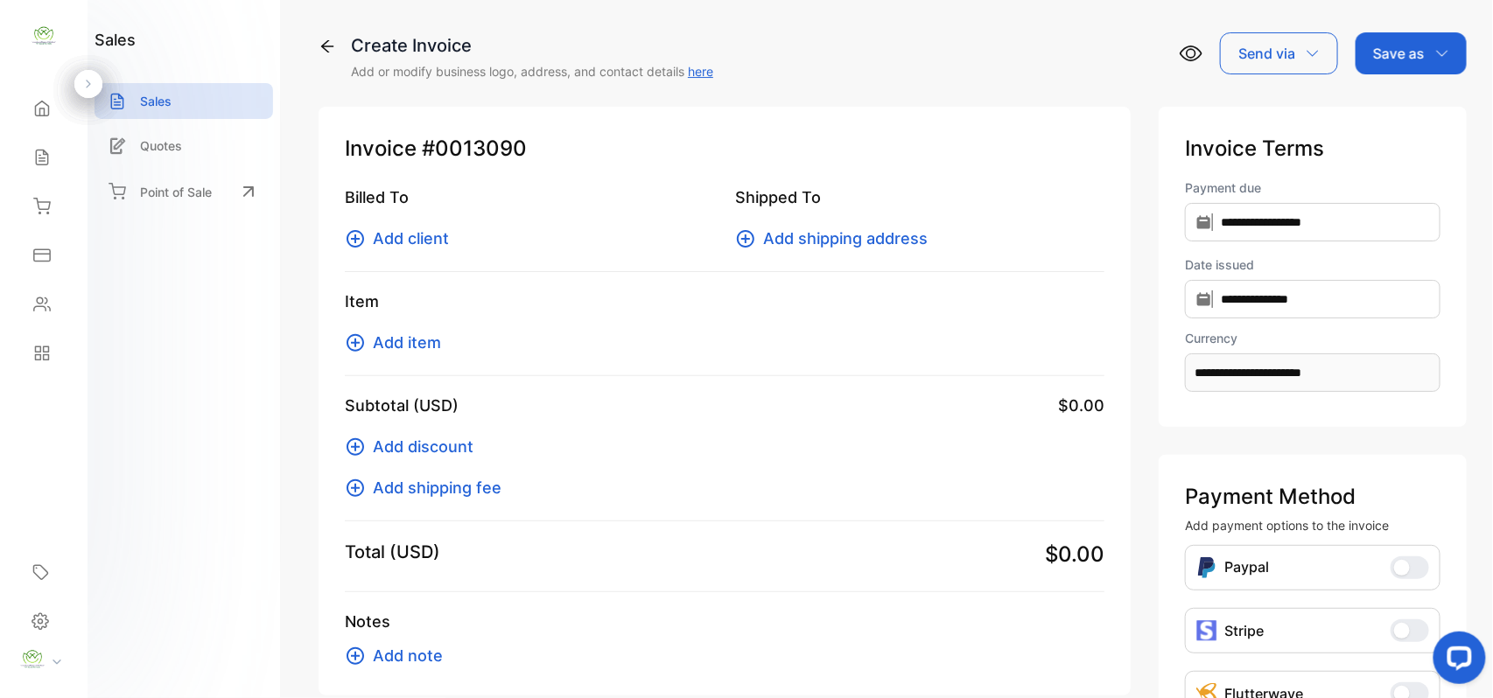
click at [442, 235] on span "Add client" at bounding box center [411, 239] width 76 height 24
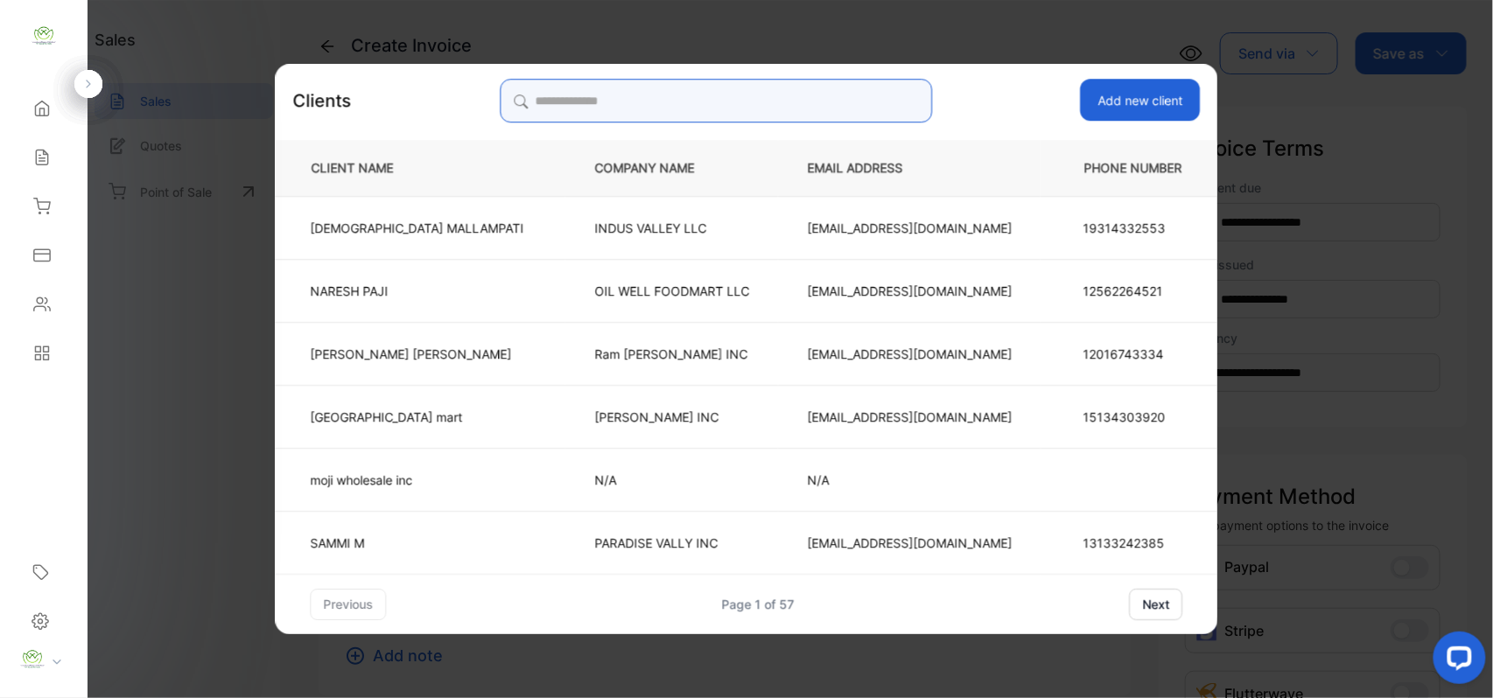
click at [742, 103] on input "search" at bounding box center [716, 101] width 432 height 44
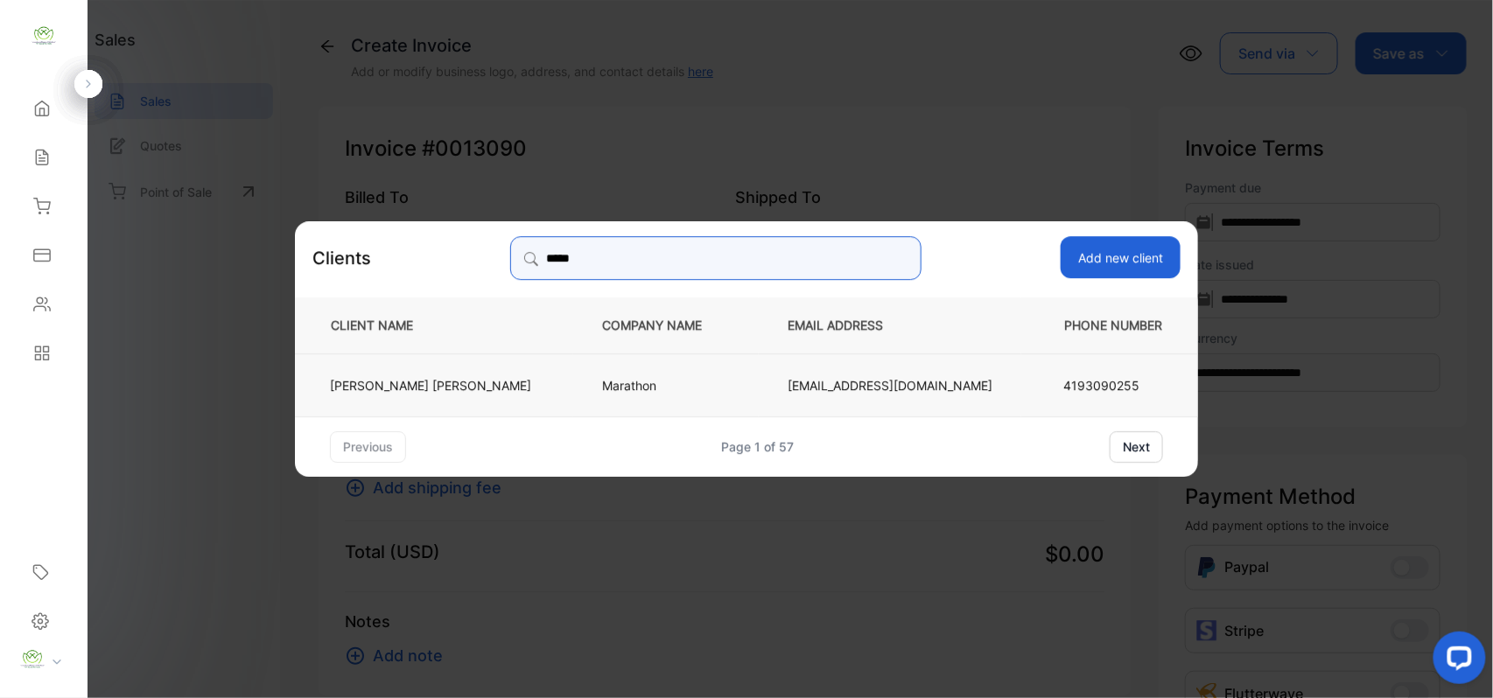
type input "*****"
click at [452, 386] on p "Nikunj Patel" at bounding box center [430, 384] width 201 height 18
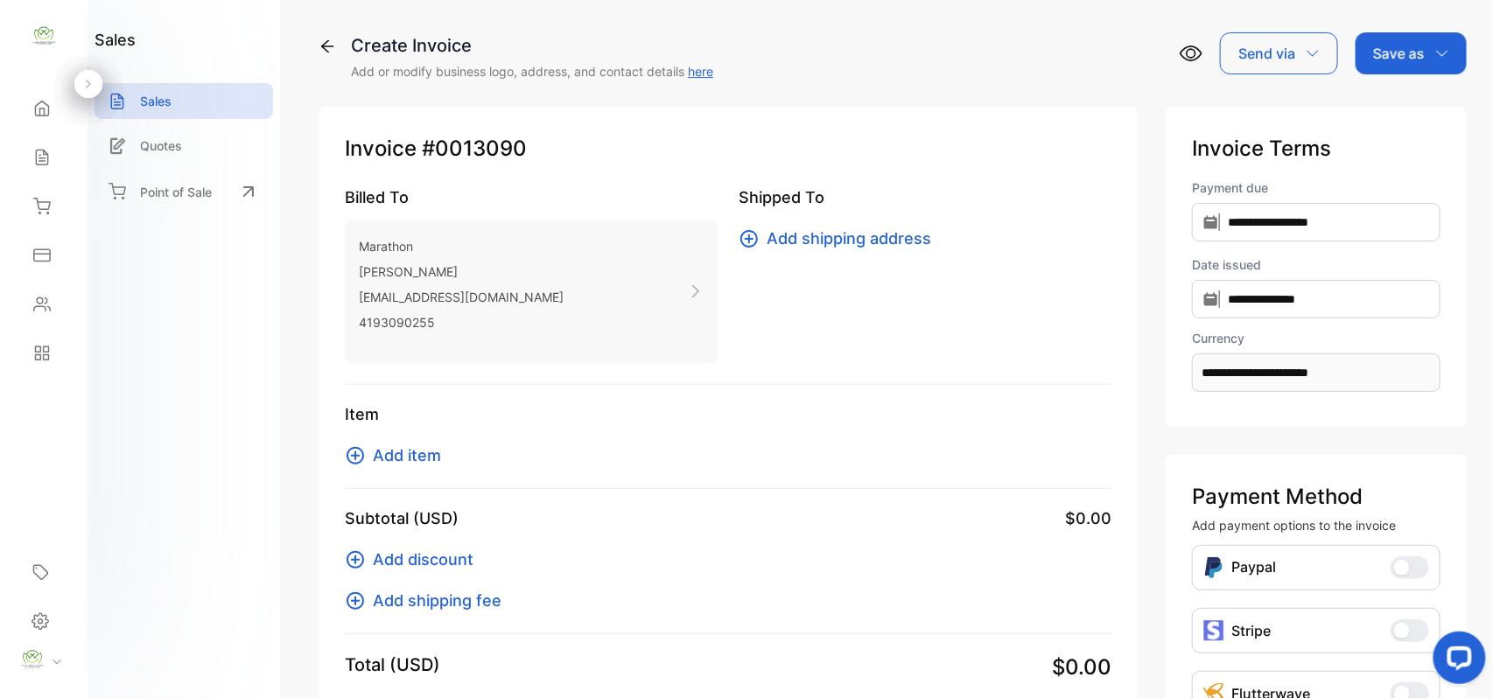
click at [431, 450] on span "Add item" at bounding box center [407, 456] width 68 height 24
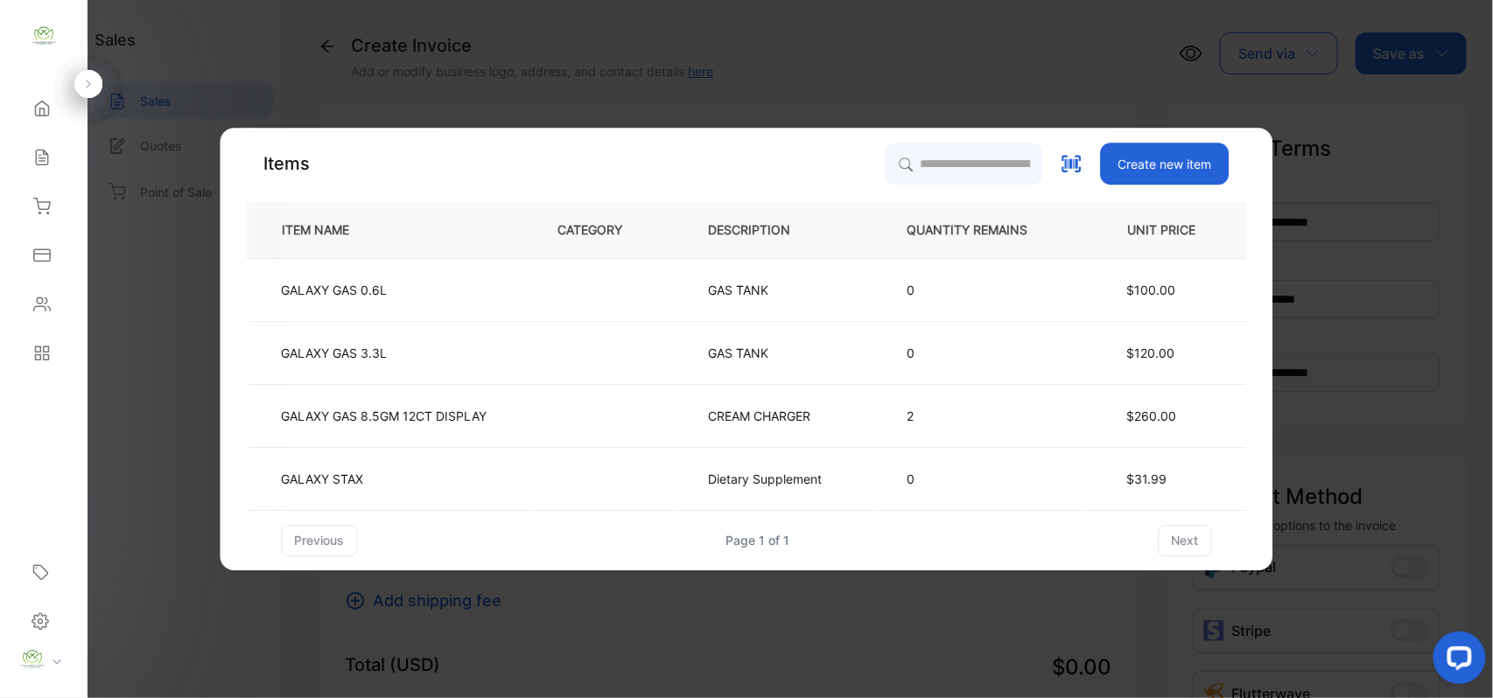
drag, startPoint x: 938, startPoint y: 141, endPoint x: 926, endPoint y: 154, distance: 18.0
click at [936, 144] on div "Items Create new item ITEM NAME CATEGORY DESCRIPTION QUANTITY REMAINS UNIT PRIC…" at bounding box center [747, 349] width 1053 height 443
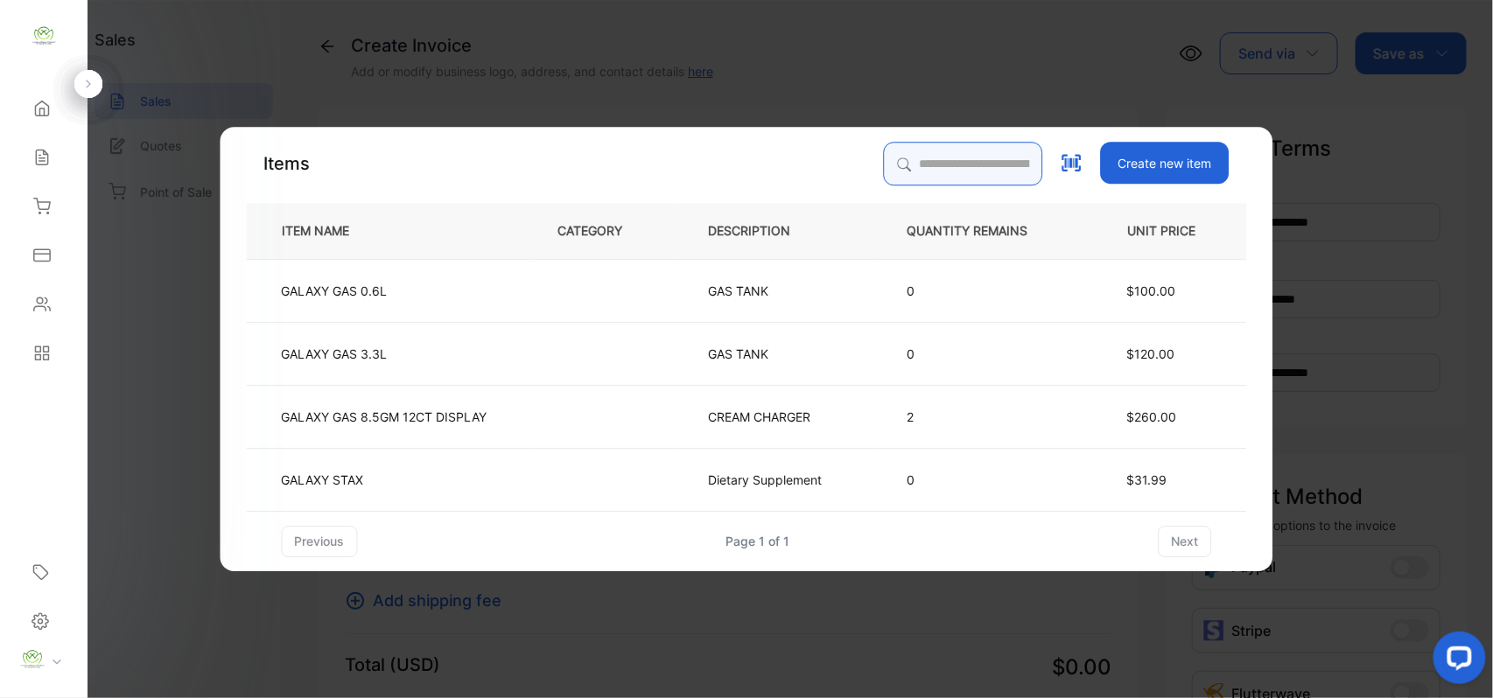
click at [922, 158] on input "search" at bounding box center [963, 164] width 159 height 44
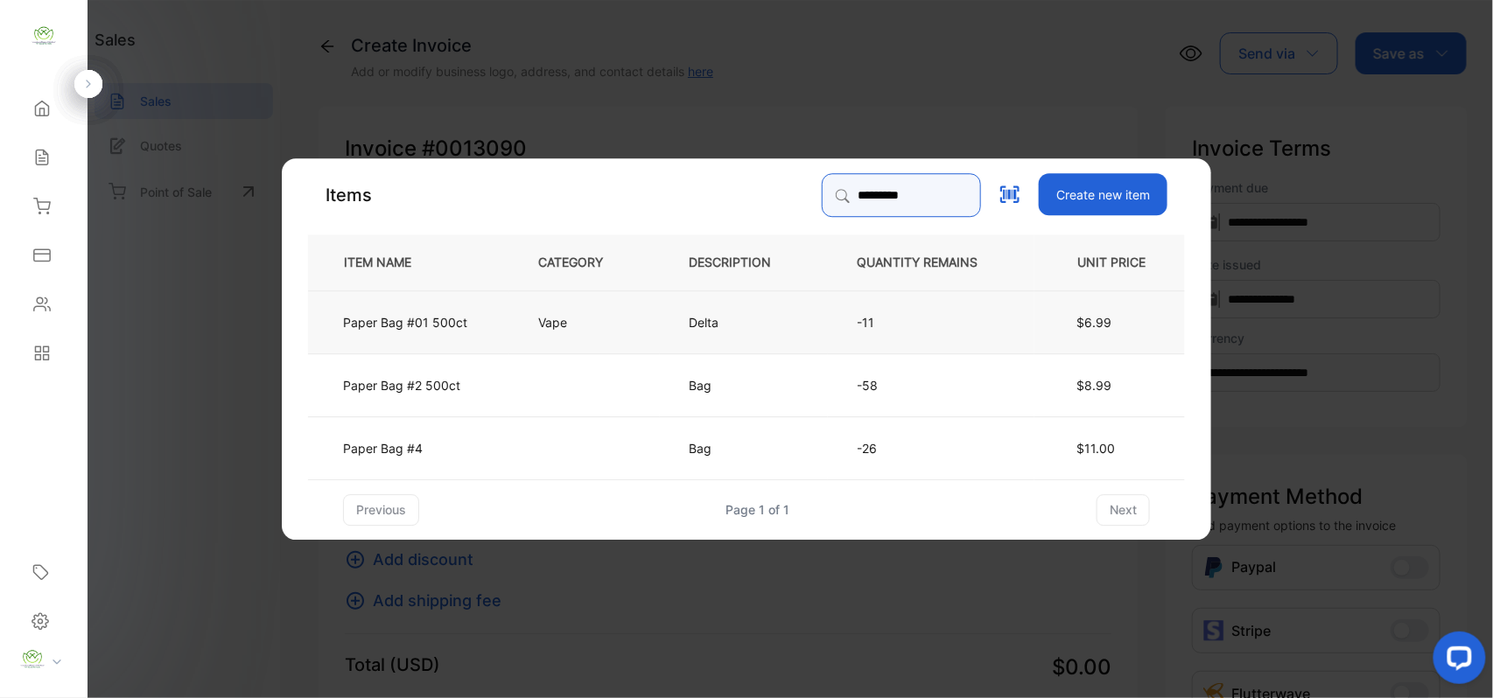
type input "*********"
click at [513, 315] on td "Vape" at bounding box center [584, 321] width 151 height 63
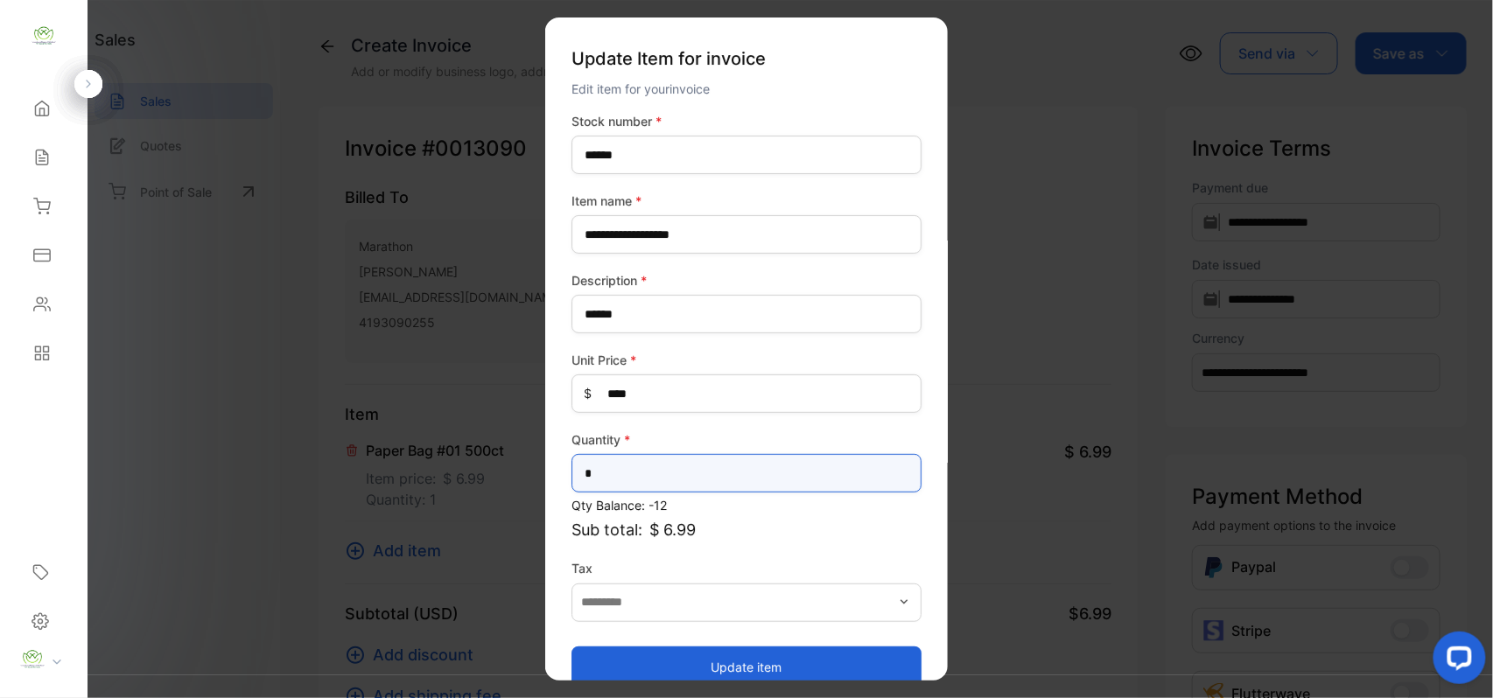
click at [656, 483] on input "*" at bounding box center [747, 473] width 350 height 39
type input "*"
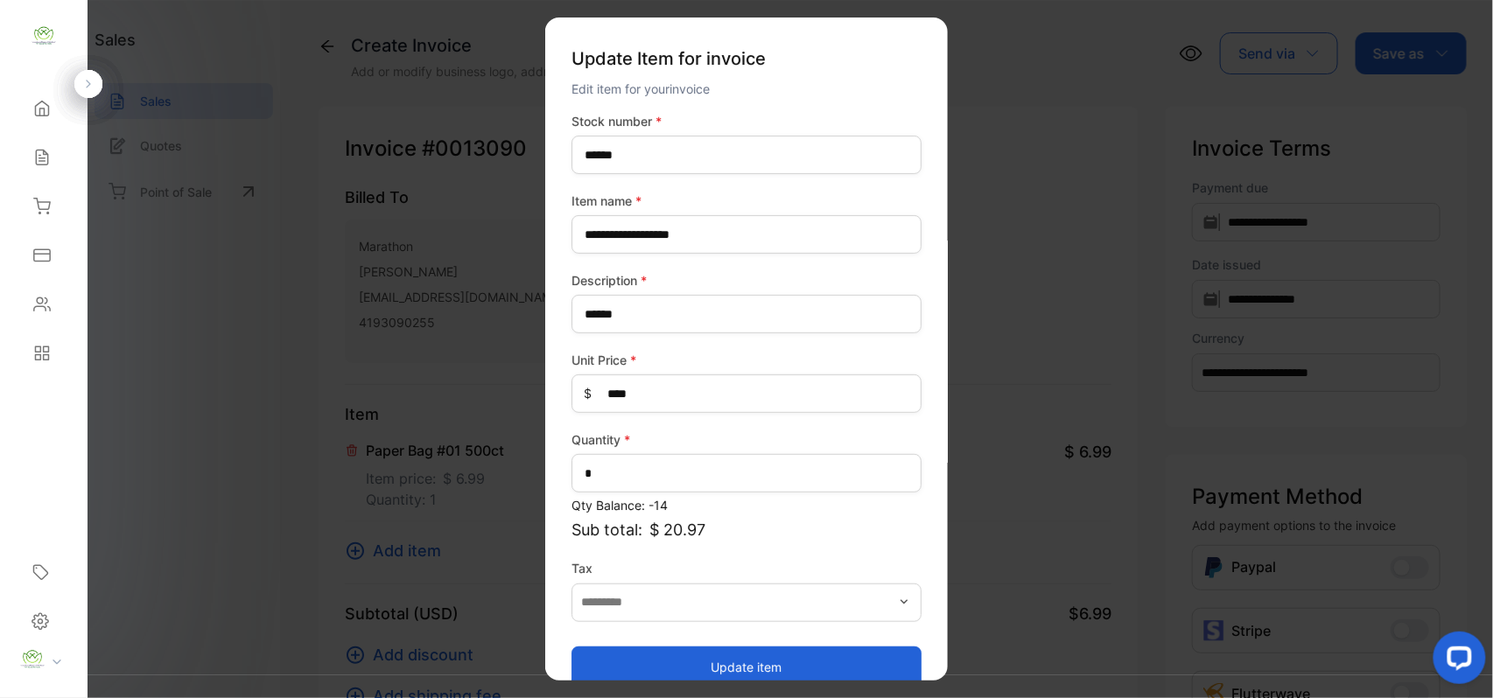
click at [742, 651] on button "Update item" at bounding box center [747, 667] width 350 height 42
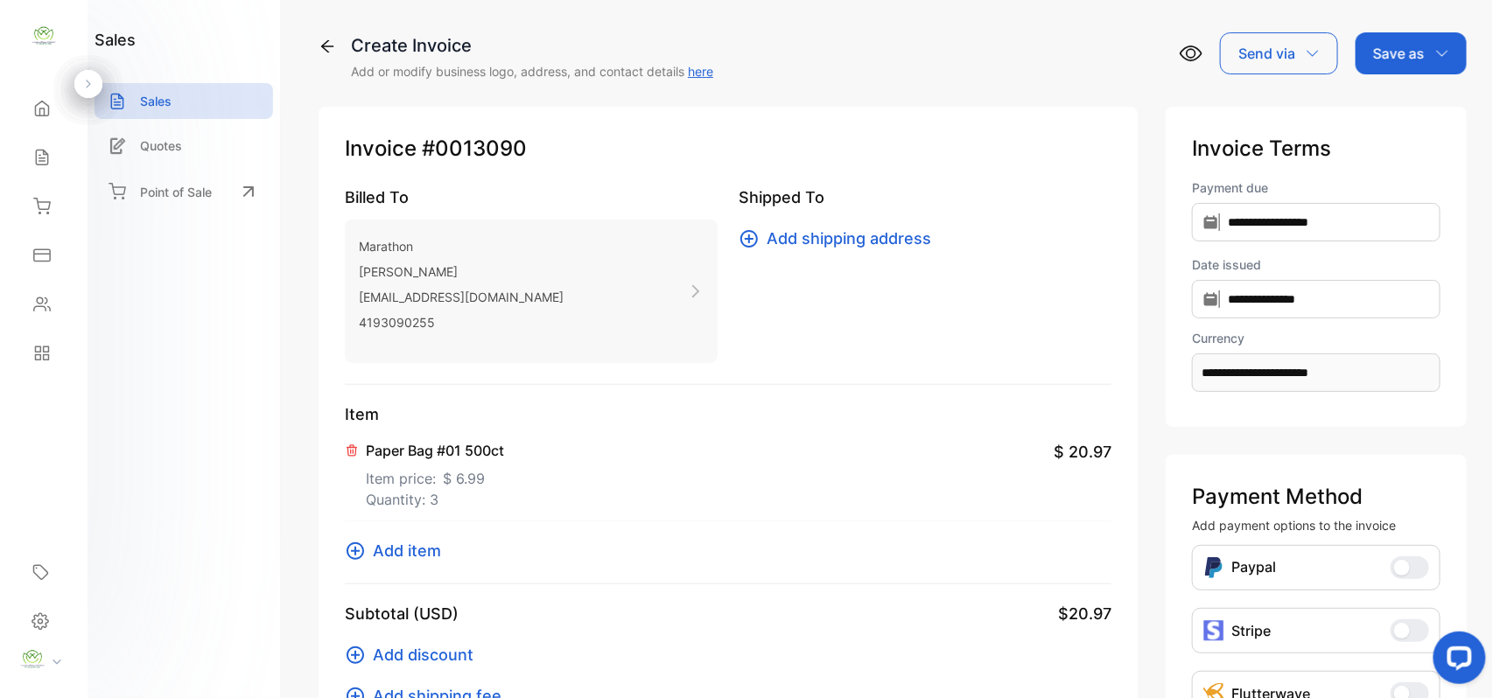
drag, startPoint x: 1435, startPoint y: 44, endPoint x: 1436, endPoint y: 54, distance: 10.5
click at [1436, 46] on div "Save as" at bounding box center [1411, 53] width 111 height 42
click at [1419, 110] on div "Invoice" at bounding box center [1407, 111] width 101 height 35
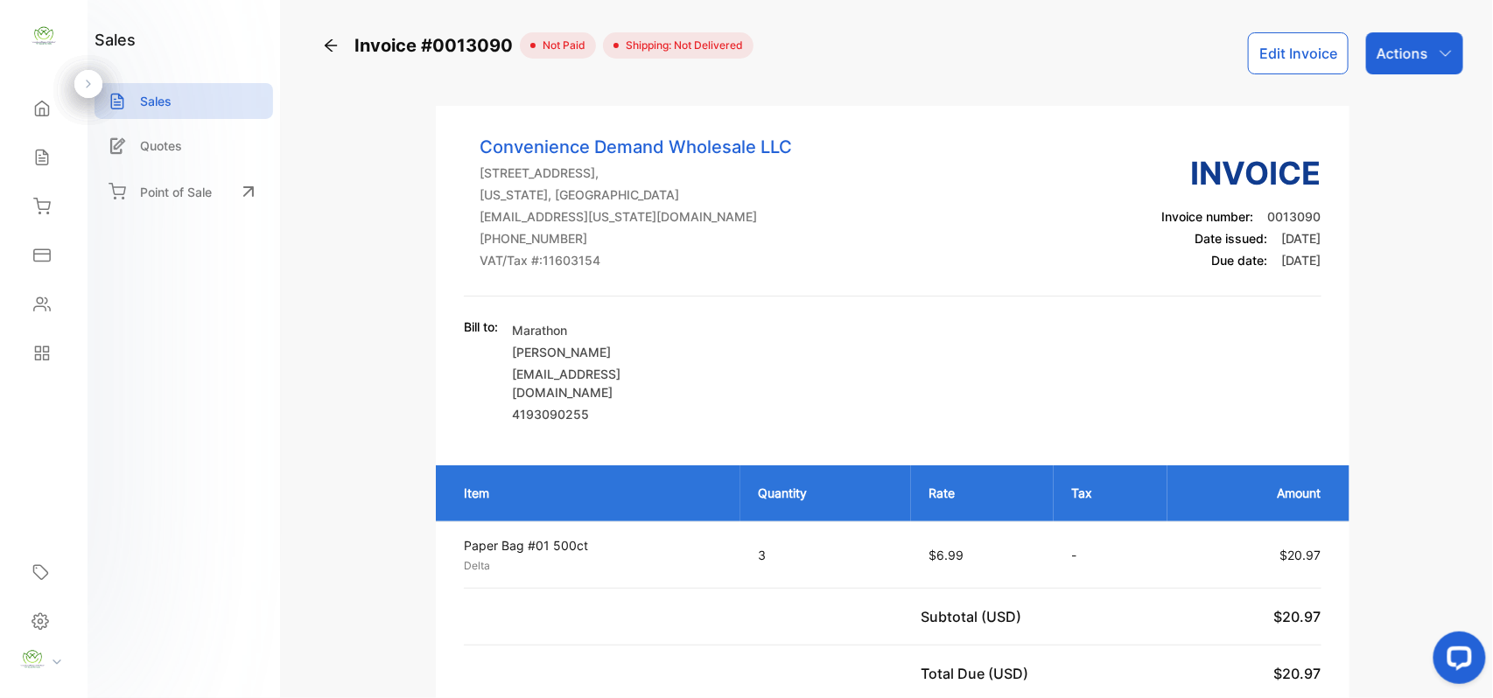
click at [1307, 44] on button "Edit Invoice" at bounding box center [1298, 53] width 101 height 42
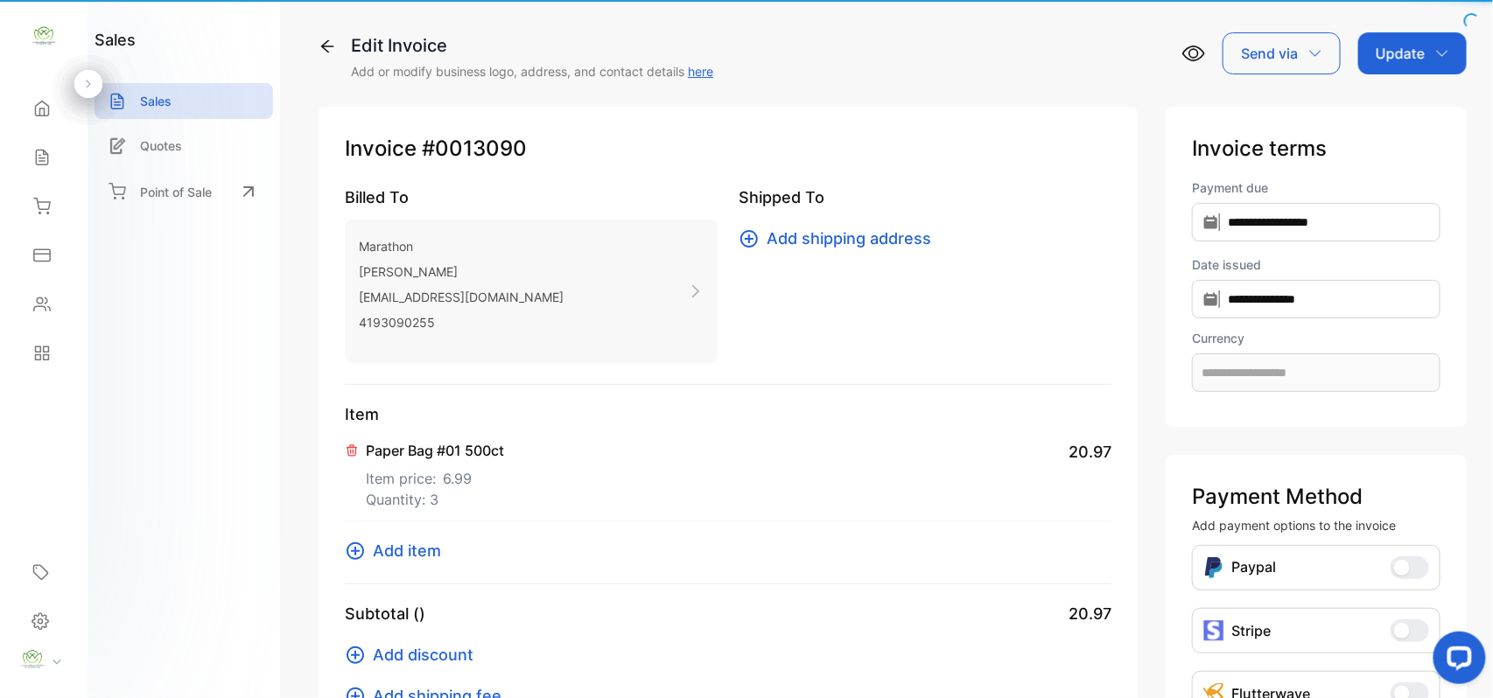
type input "**********"
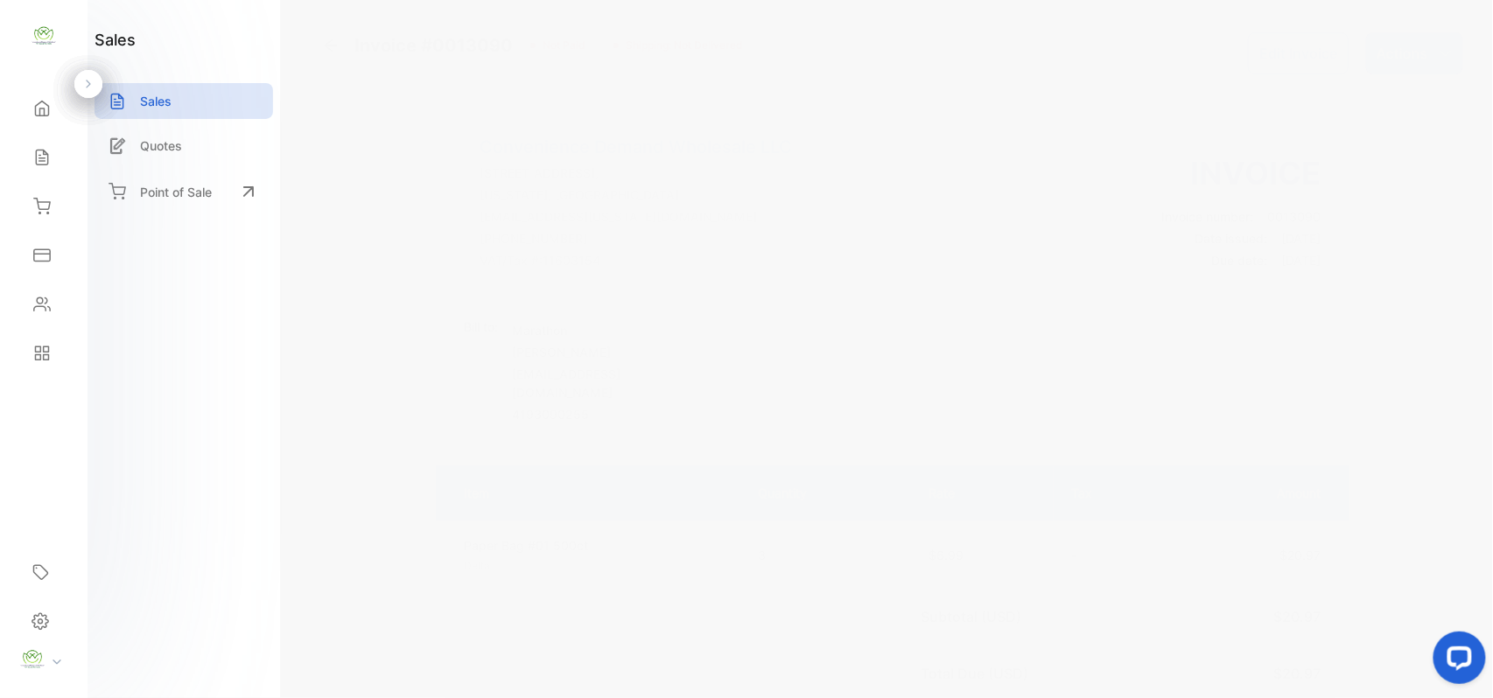
drag, startPoint x: 1391, startPoint y: 53, endPoint x: 1395, endPoint y: 63, distance: 11.4
click at [1394, 60] on p "Actions" at bounding box center [1403, 53] width 52 height 21
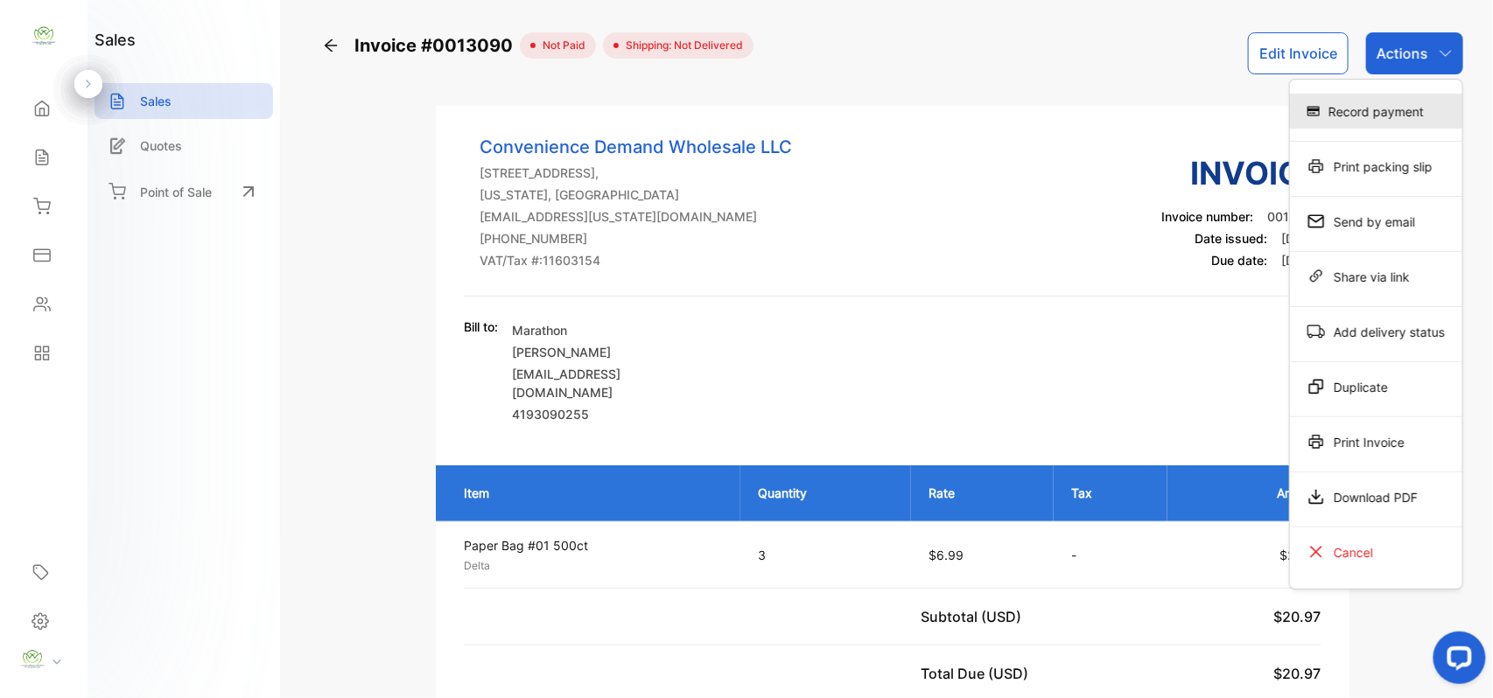
click at [1369, 114] on div "Record payment" at bounding box center [1376, 111] width 172 height 35
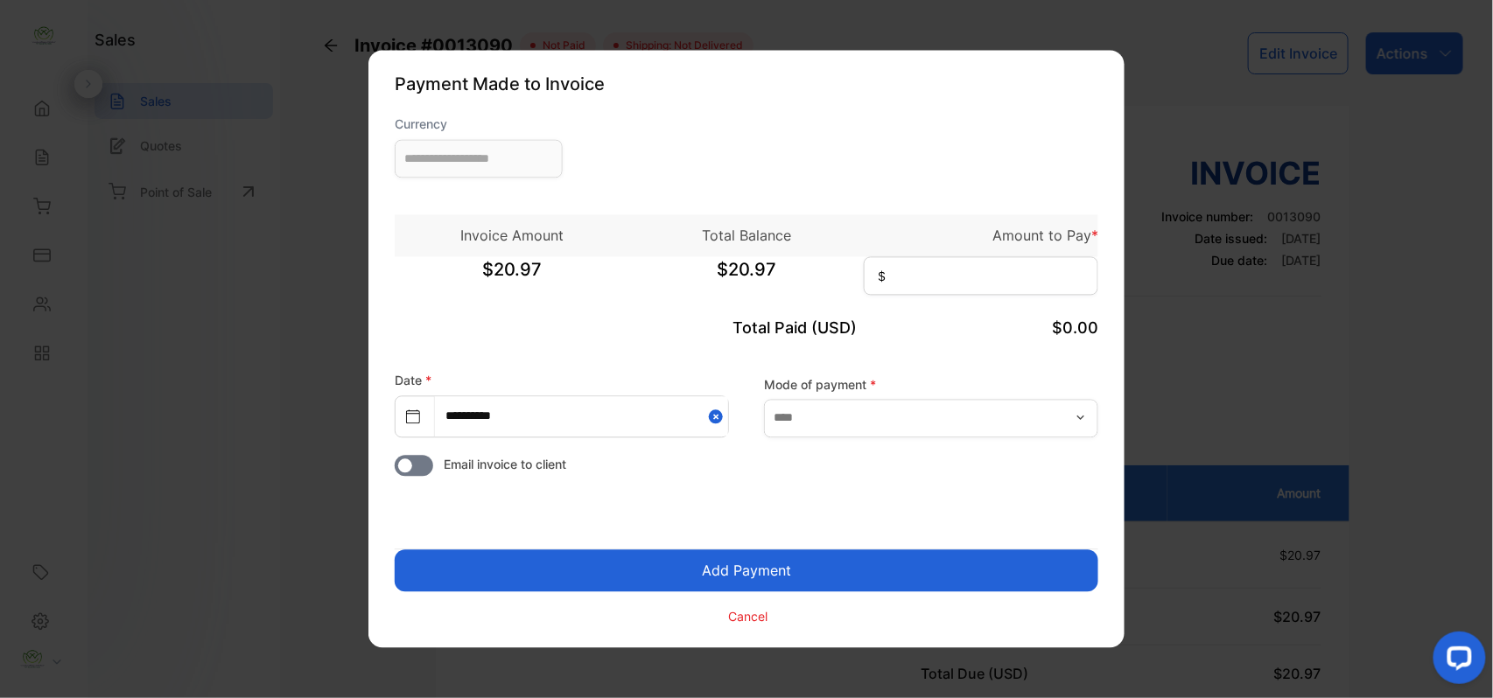
type input "**********"
click at [971, 277] on input at bounding box center [981, 276] width 235 height 39
type input "*****"
click at [395, 551] on button "Add Payment" at bounding box center [747, 572] width 704 height 42
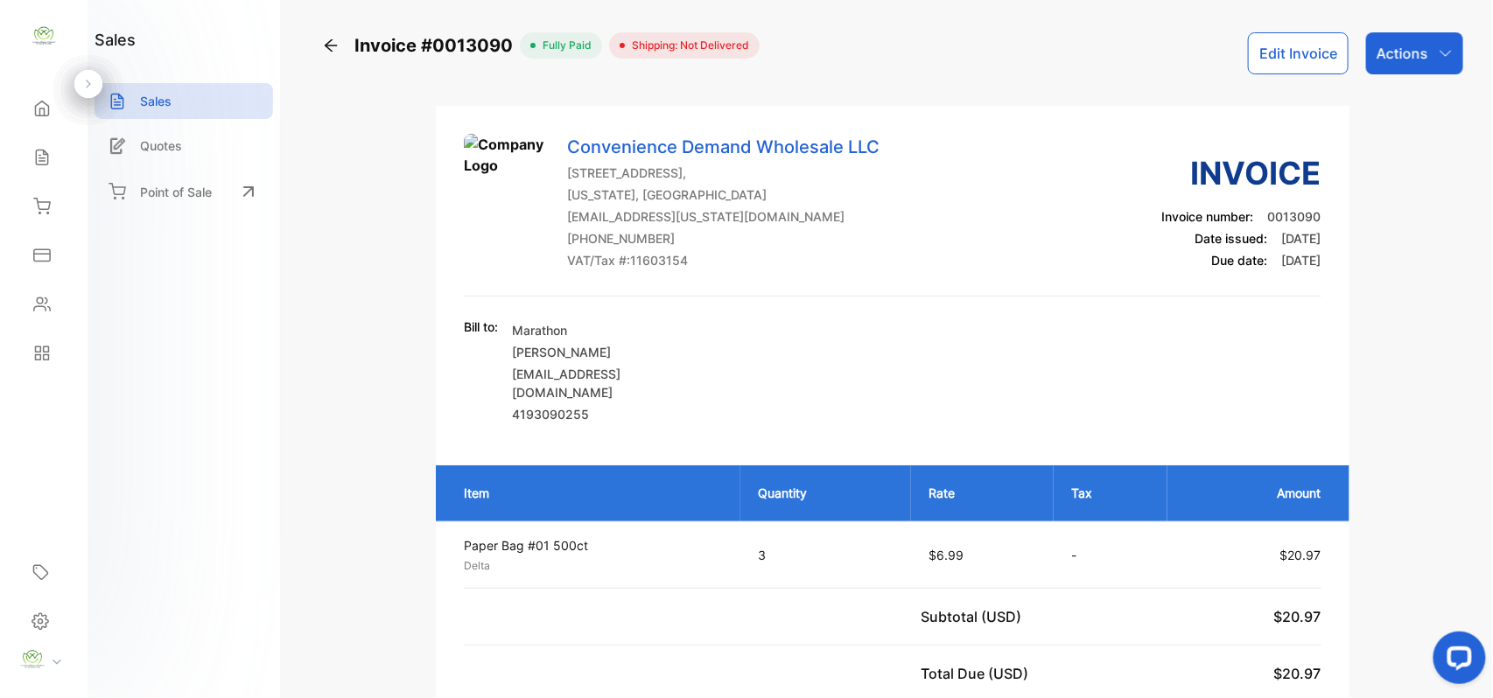
click at [1414, 50] on p "Actions" at bounding box center [1403, 53] width 52 height 21
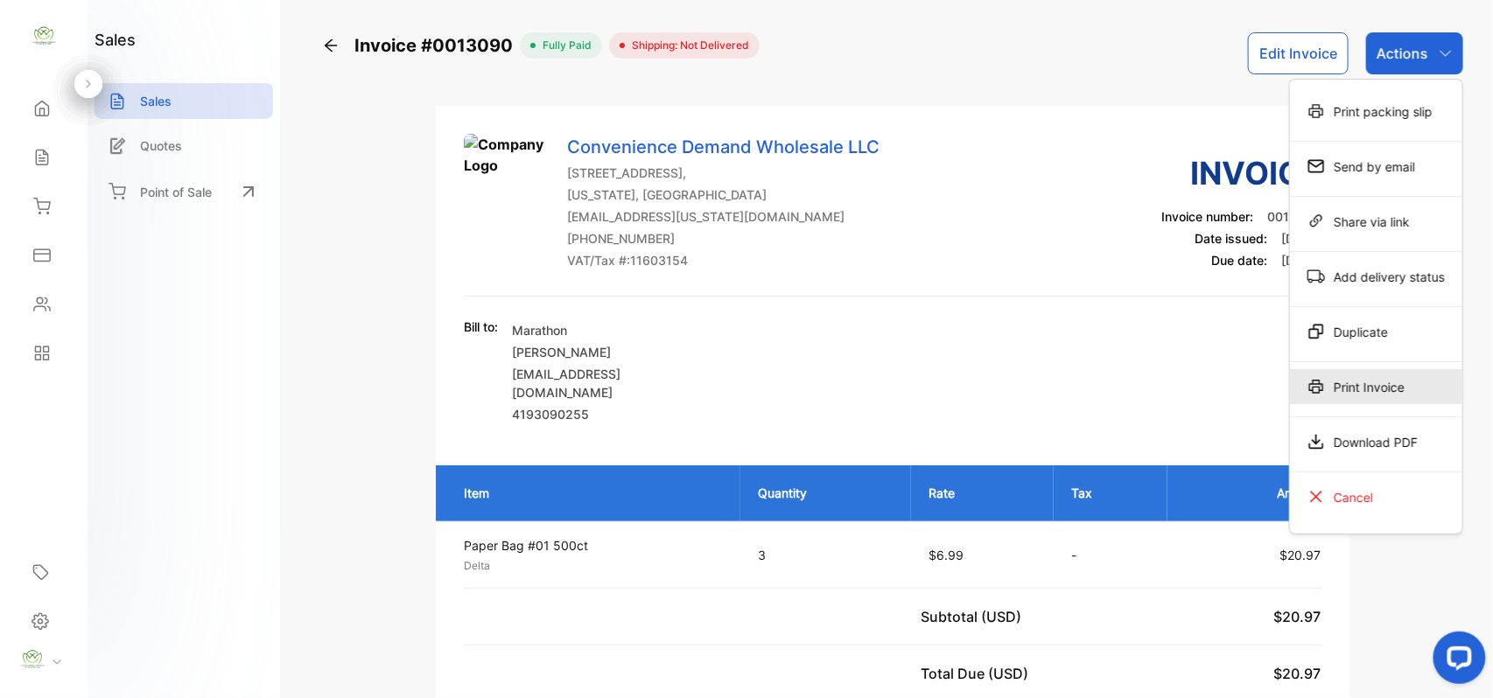
click at [1399, 397] on div "Print Invoice" at bounding box center [1376, 386] width 172 height 35
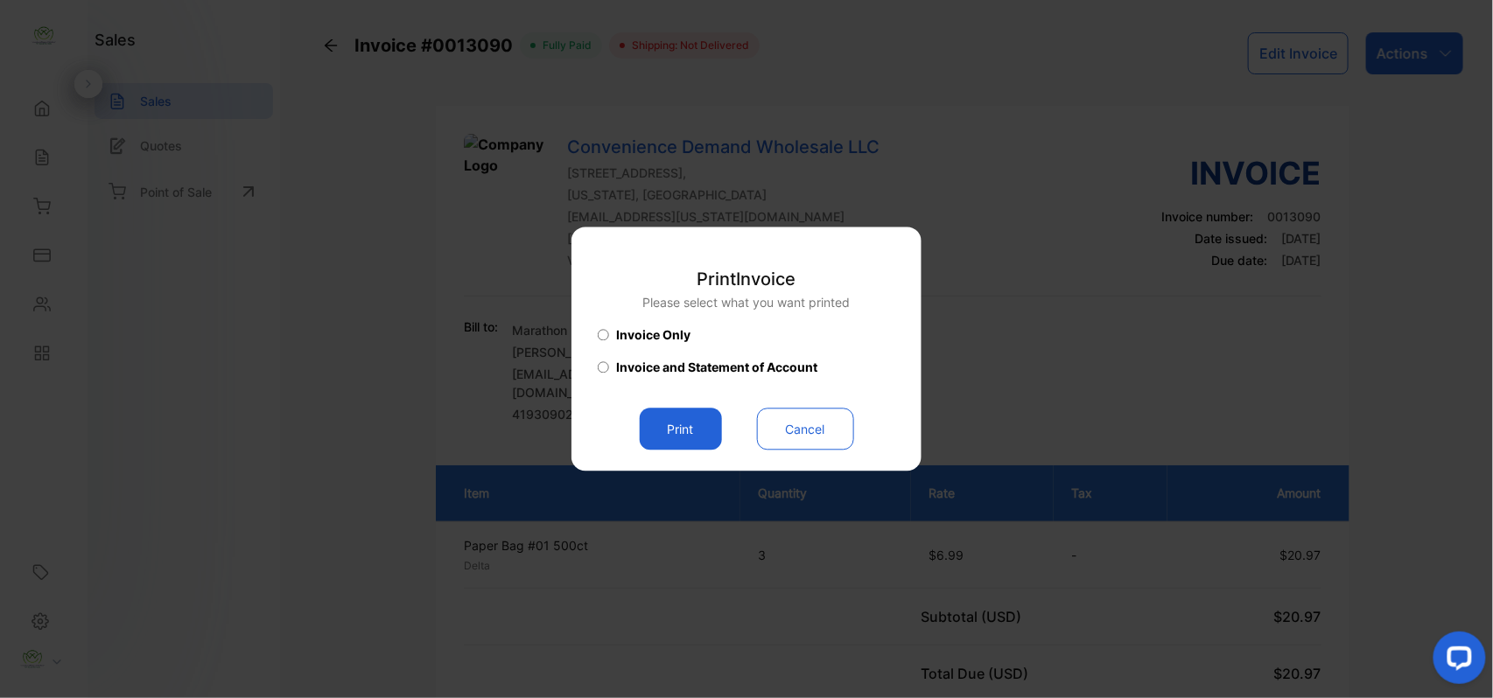
click at [684, 424] on button "Print" at bounding box center [681, 430] width 82 height 42
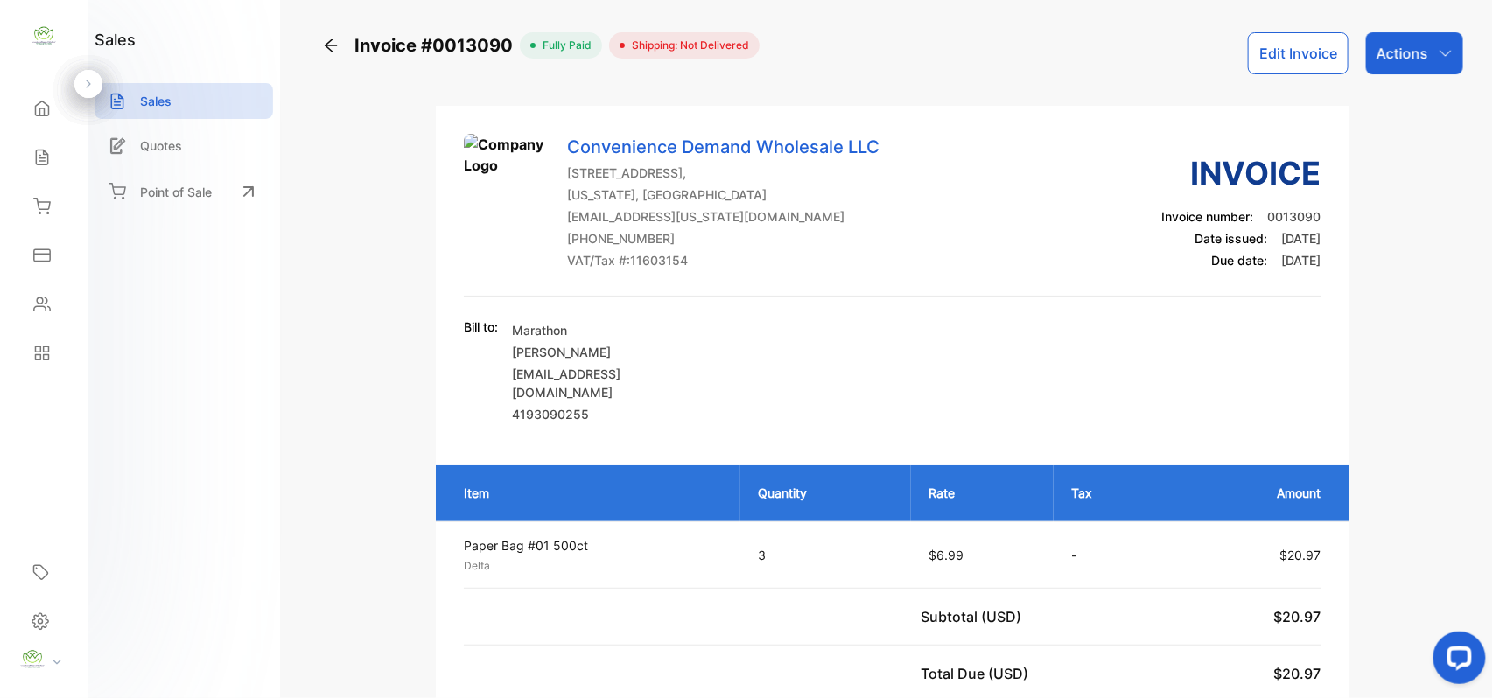
click at [1405, 58] on p "Actions" at bounding box center [1403, 53] width 52 height 21
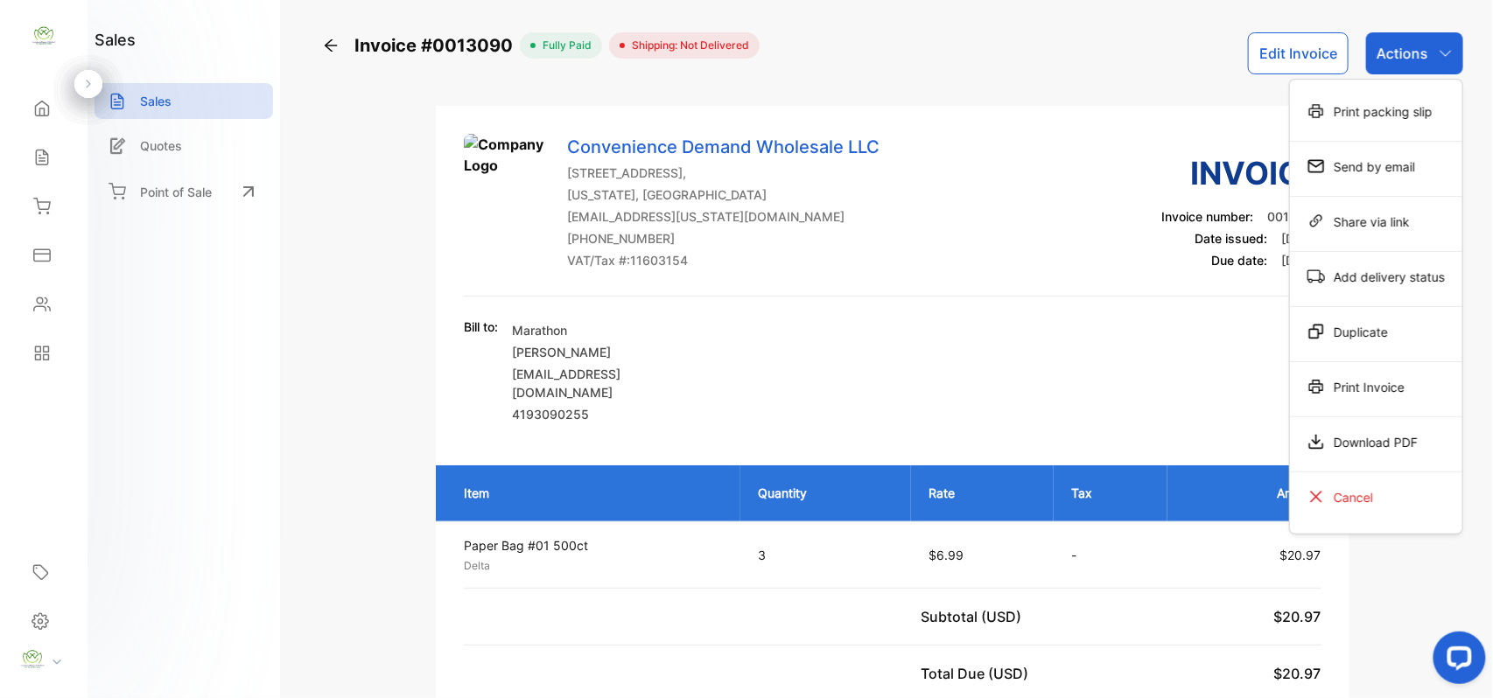
click at [1349, 389] on div "Print Invoice" at bounding box center [1376, 386] width 172 height 35
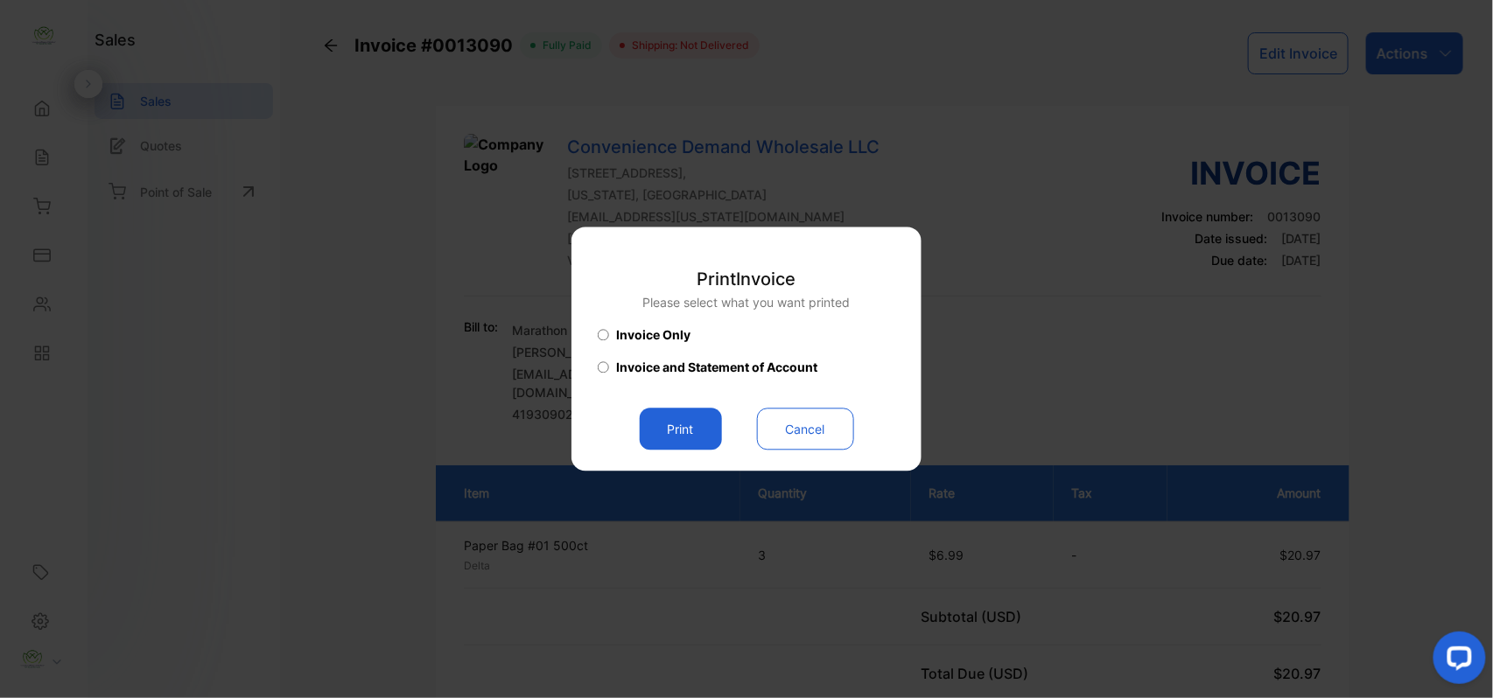
click at [672, 438] on button "Print" at bounding box center [681, 430] width 82 height 42
